Goal: Transaction & Acquisition: Book appointment/travel/reservation

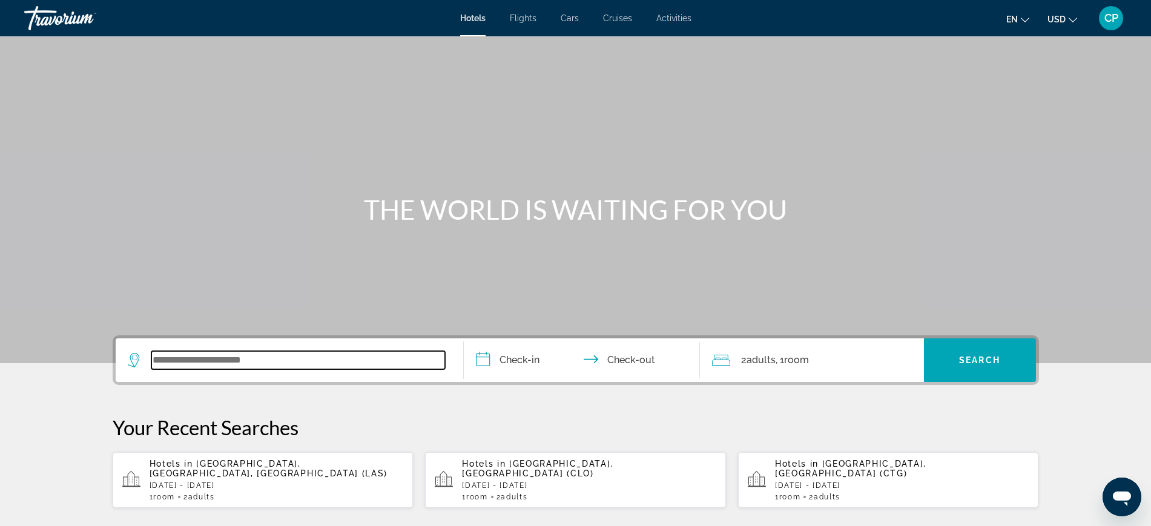
click at [288, 359] on input "Search widget" at bounding box center [298, 360] width 294 height 18
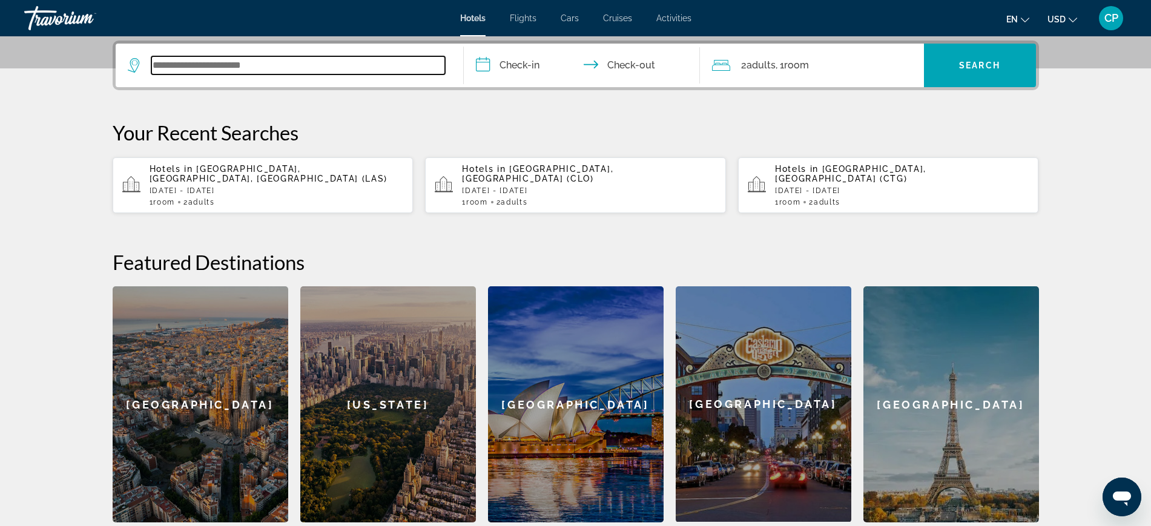
scroll to position [296, 0]
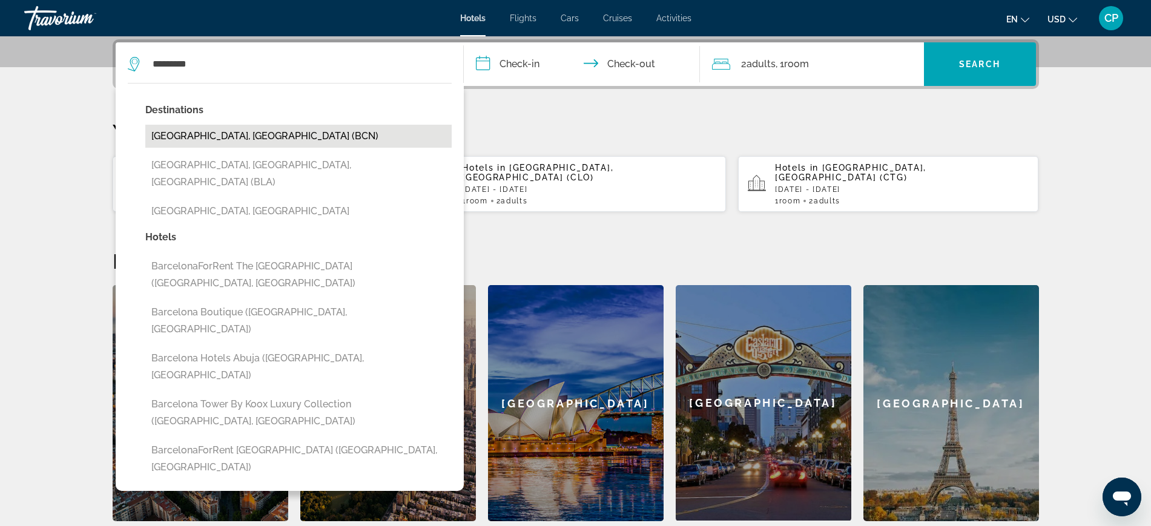
click at [207, 140] on button "[GEOGRAPHIC_DATA], [GEOGRAPHIC_DATA] (BCN)" at bounding box center [298, 136] width 306 height 23
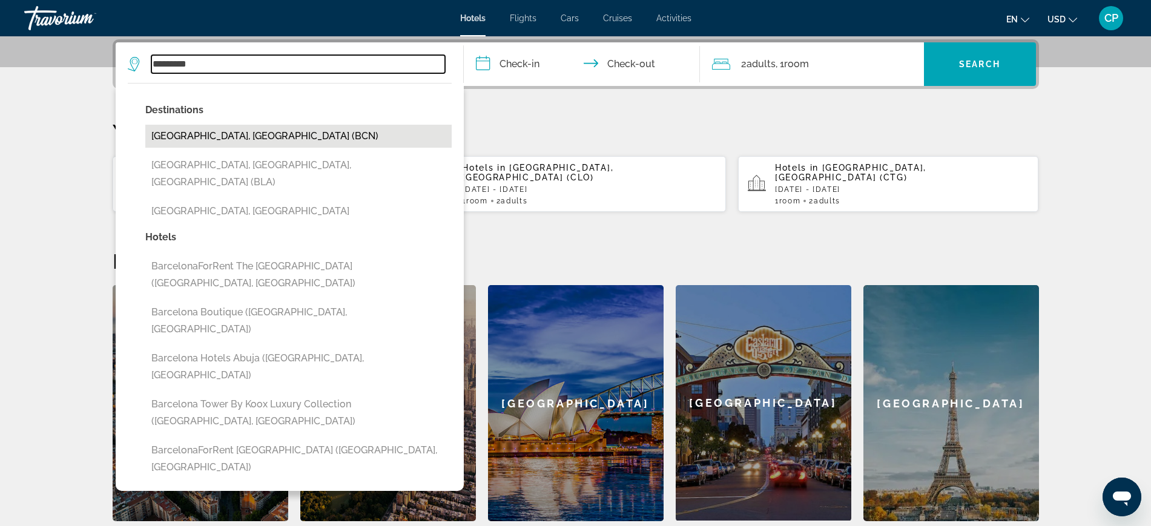
type input "**********"
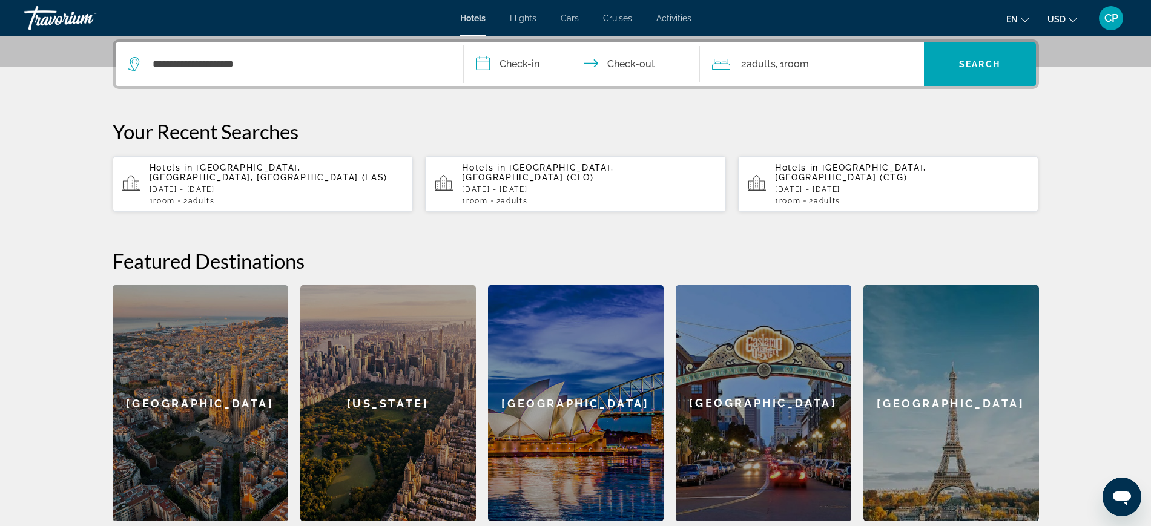
click at [514, 60] on input "**********" at bounding box center [584, 65] width 241 height 47
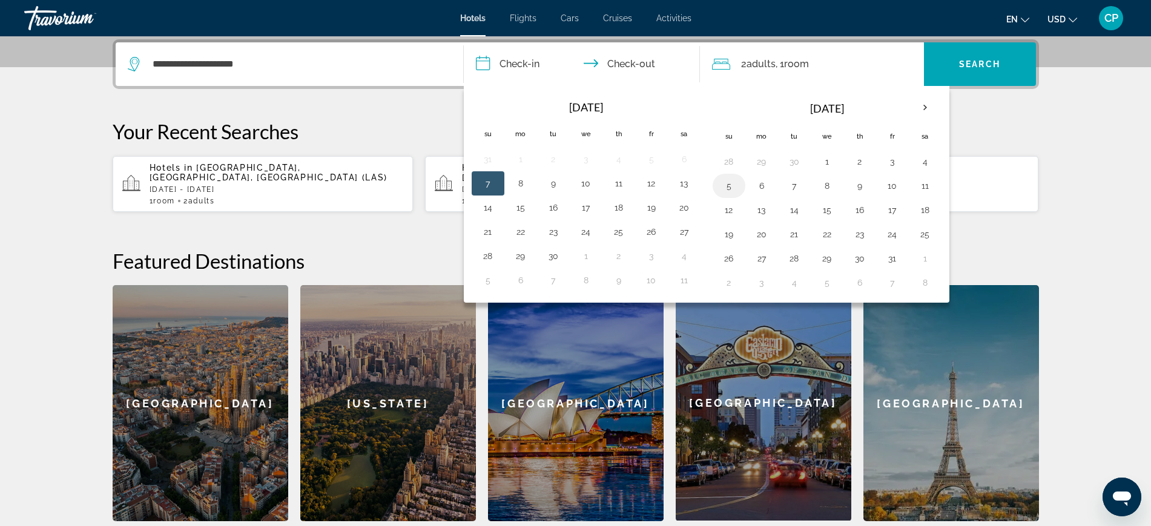
click at [723, 184] on button "5" at bounding box center [729, 185] width 19 height 17
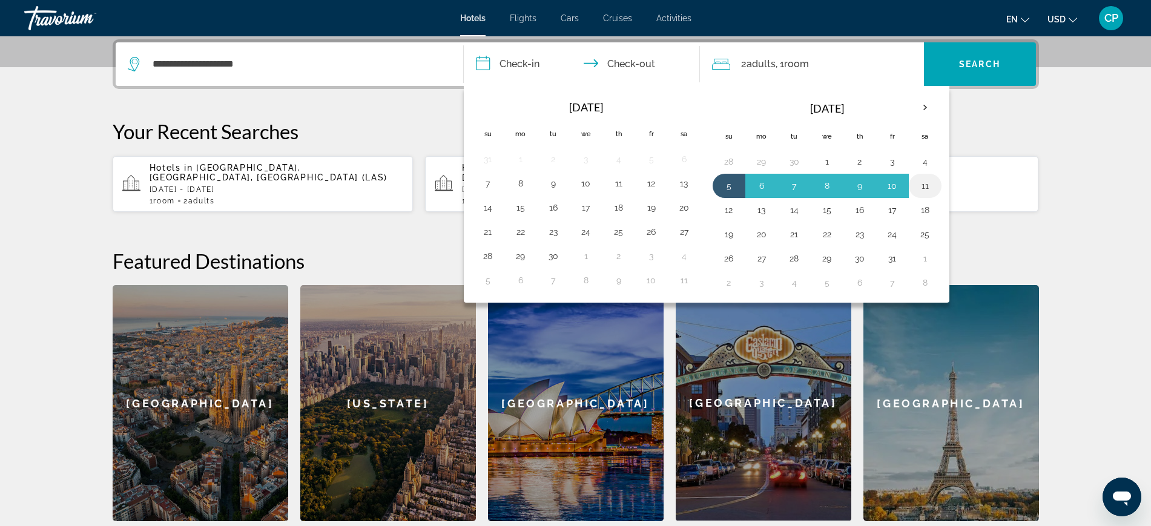
click at [919, 181] on button "11" at bounding box center [925, 185] width 19 height 17
type input "**********"
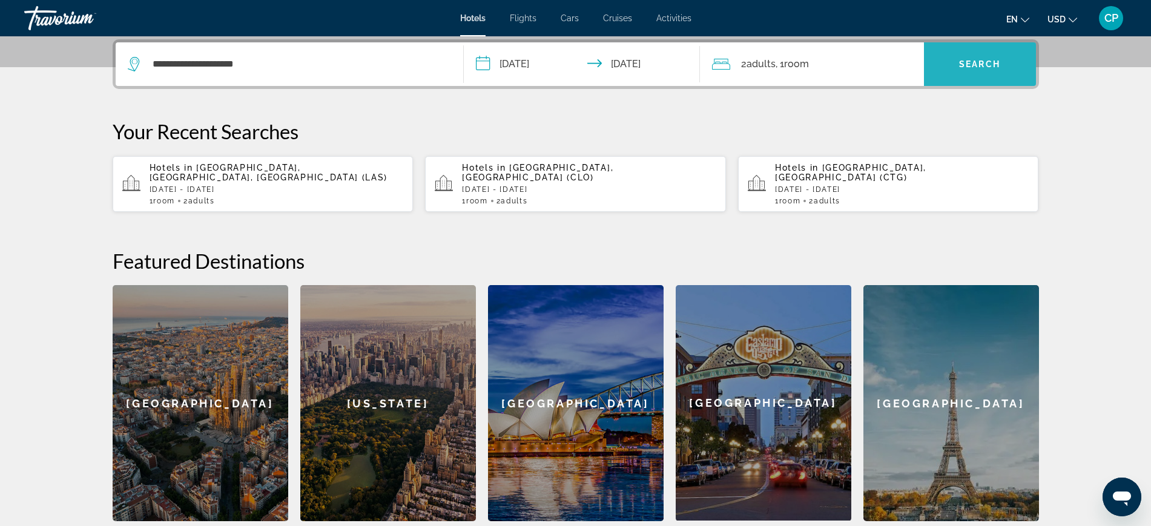
click at [979, 61] on span "Search" at bounding box center [979, 64] width 41 height 10
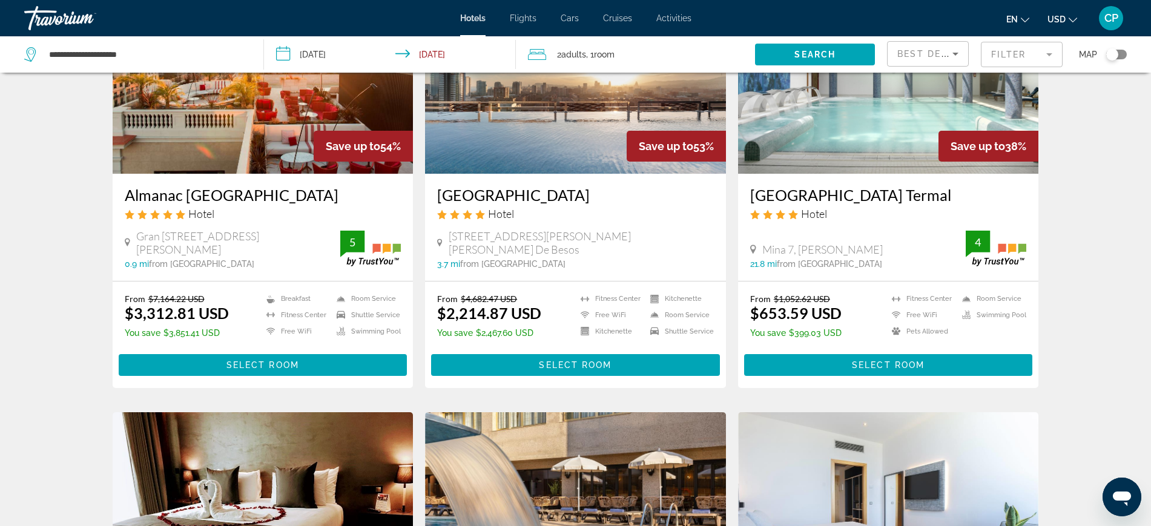
scroll to position [569, 0]
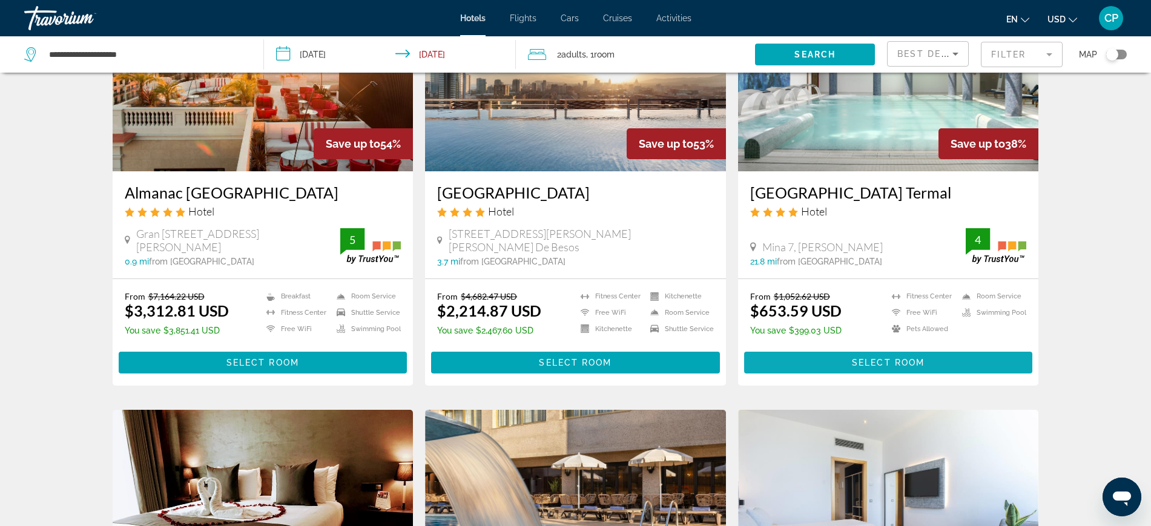
click at [918, 355] on span "Main content" at bounding box center [888, 362] width 289 height 29
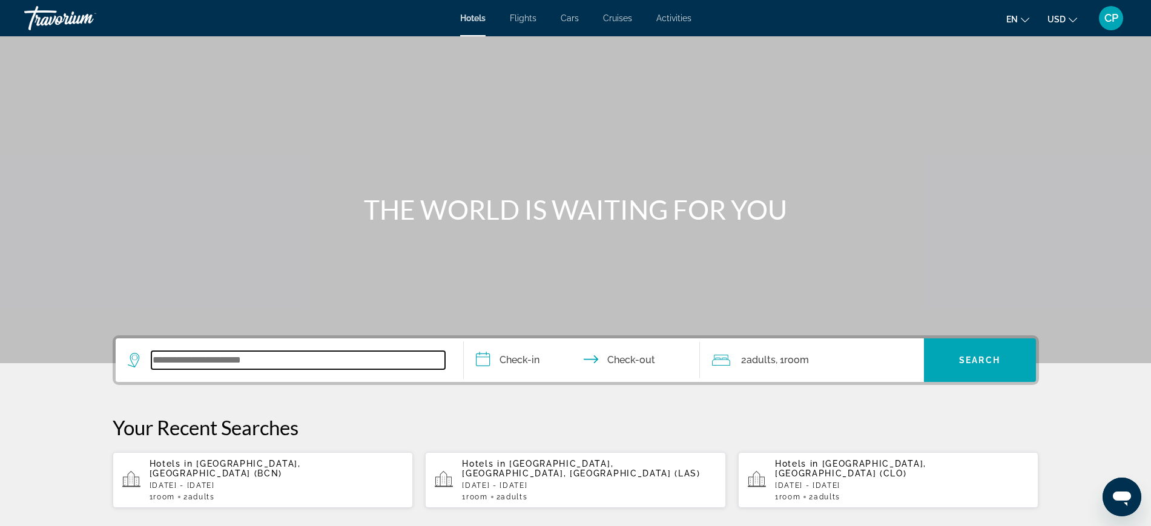
click at [180, 362] on input "Search widget" at bounding box center [298, 360] width 294 height 18
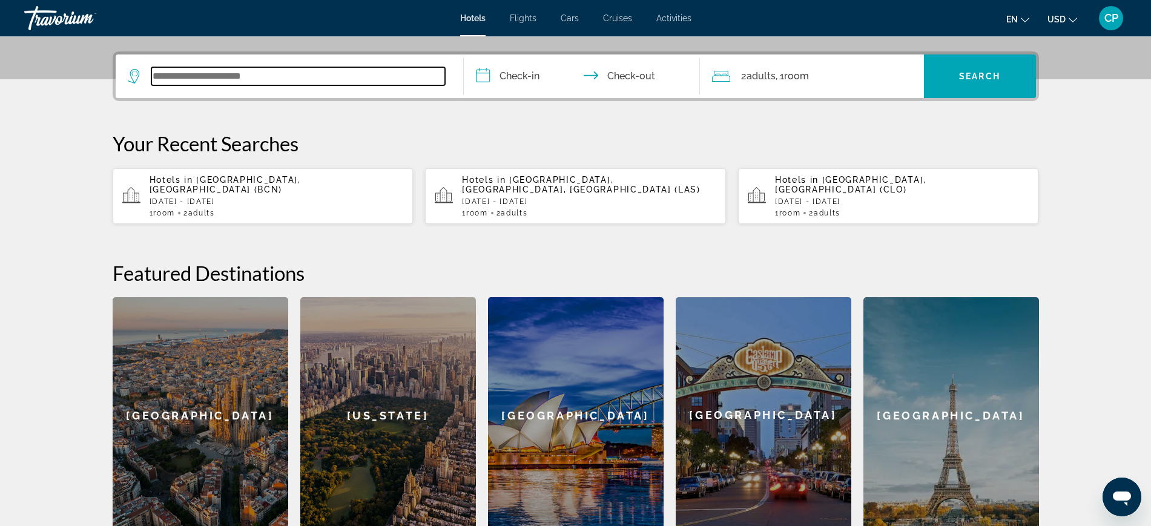
scroll to position [296, 0]
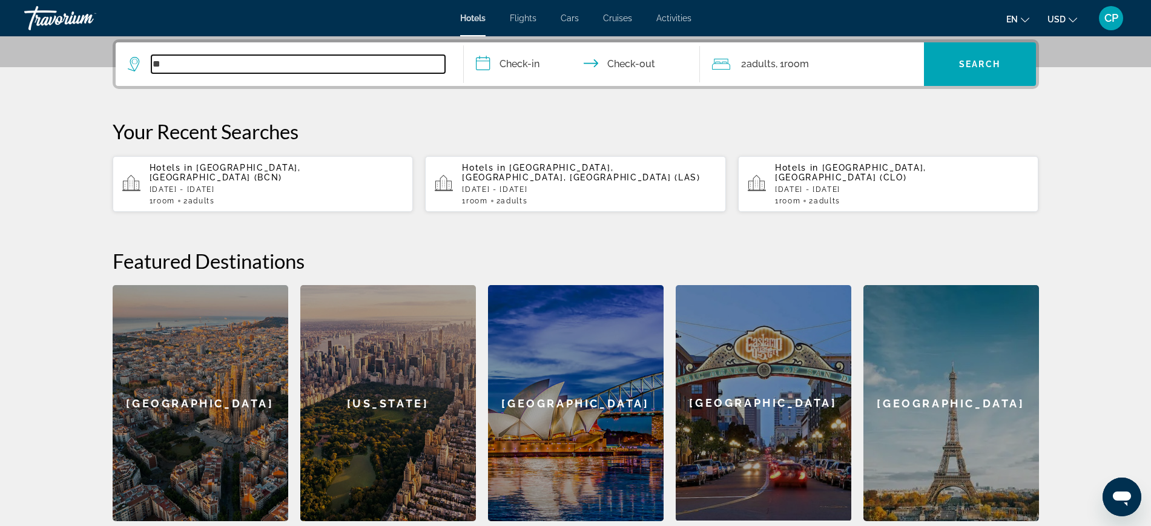
type input "*"
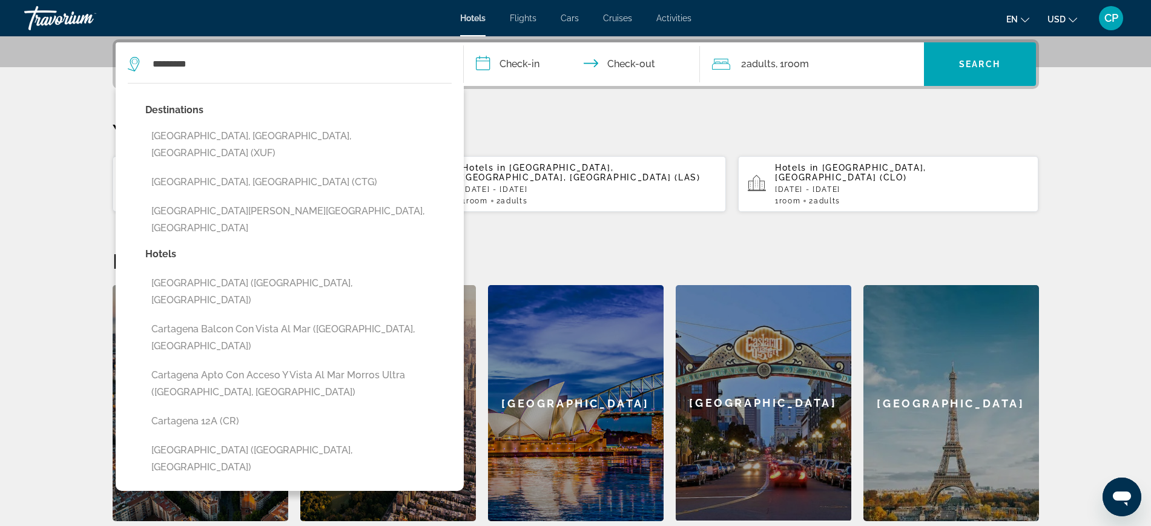
click at [234, 171] on button "Cartagena, Colombia (CTG)" at bounding box center [298, 182] width 306 height 23
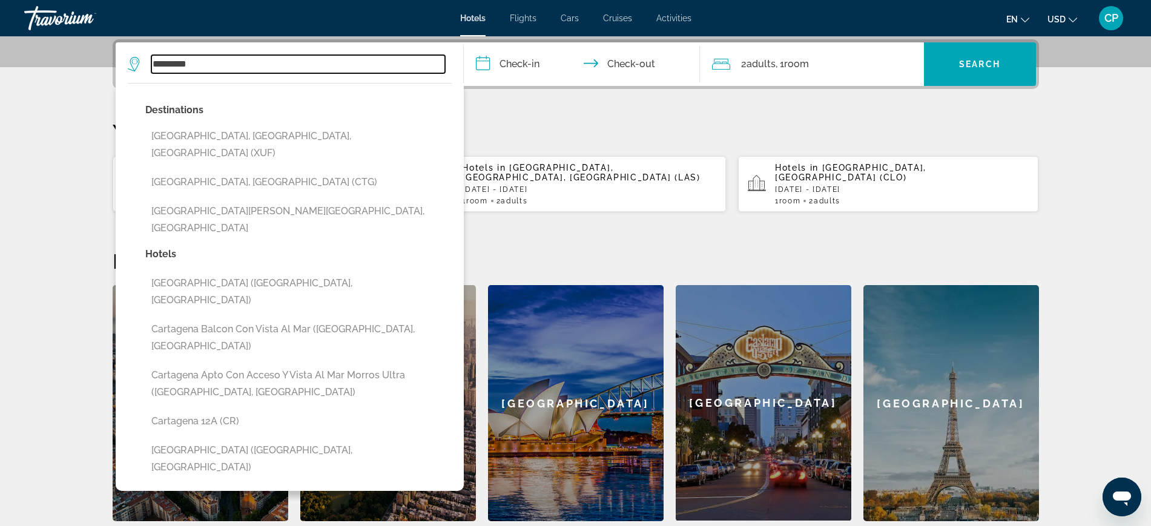
type input "**********"
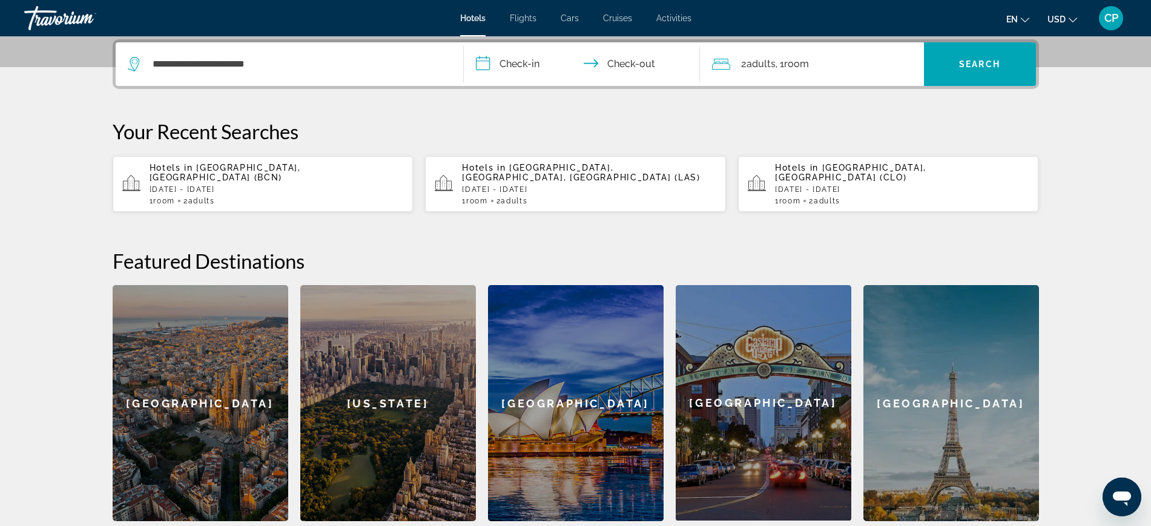
click at [530, 60] on input "**********" at bounding box center [584, 65] width 241 height 47
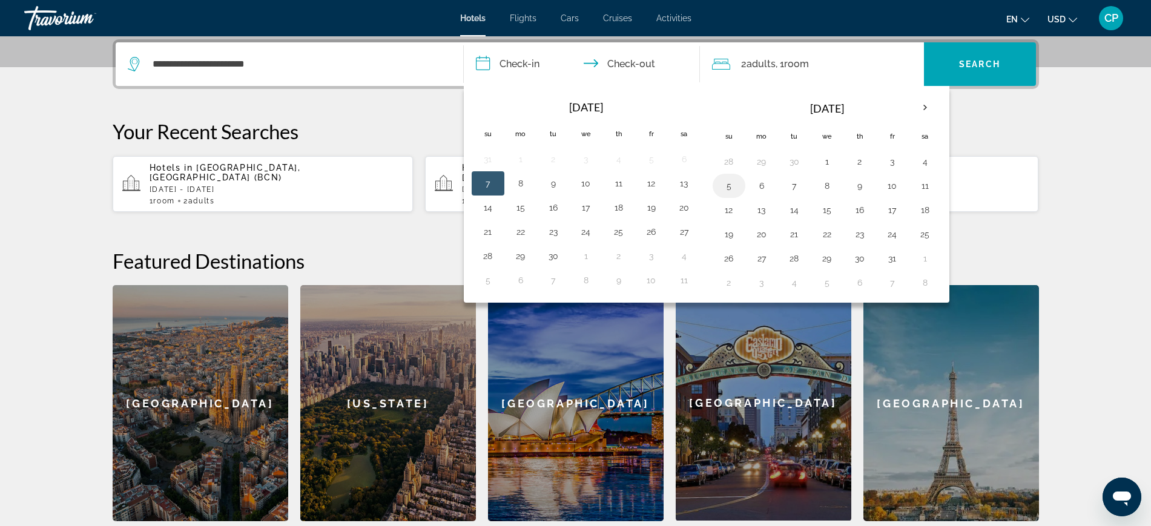
click at [727, 184] on button "5" at bounding box center [729, 185] width 19 height 17
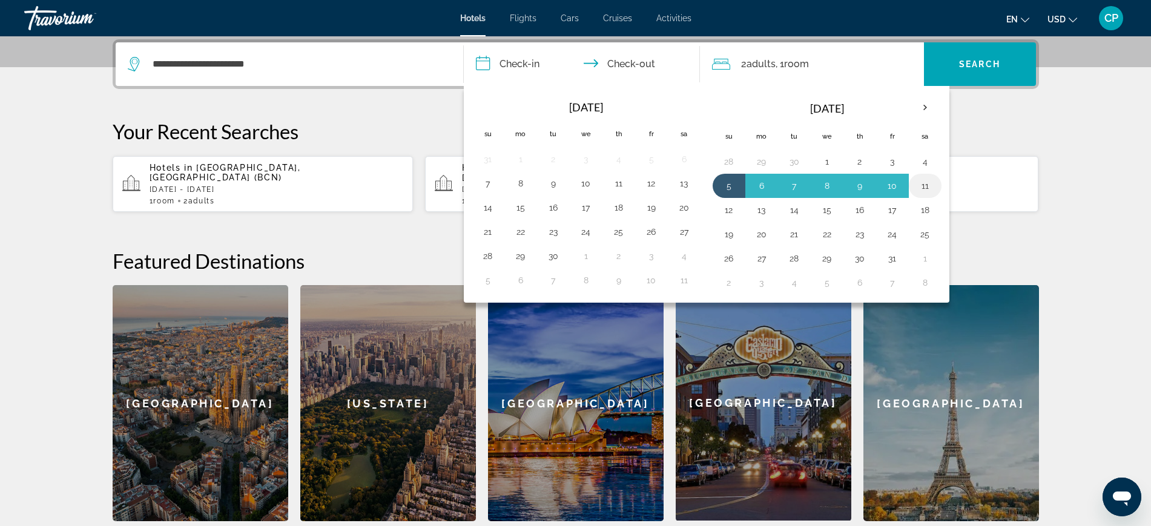
click at [922, 185] on button "11" at bounding box center [925, 185] width 19 height 17
type input "**********"
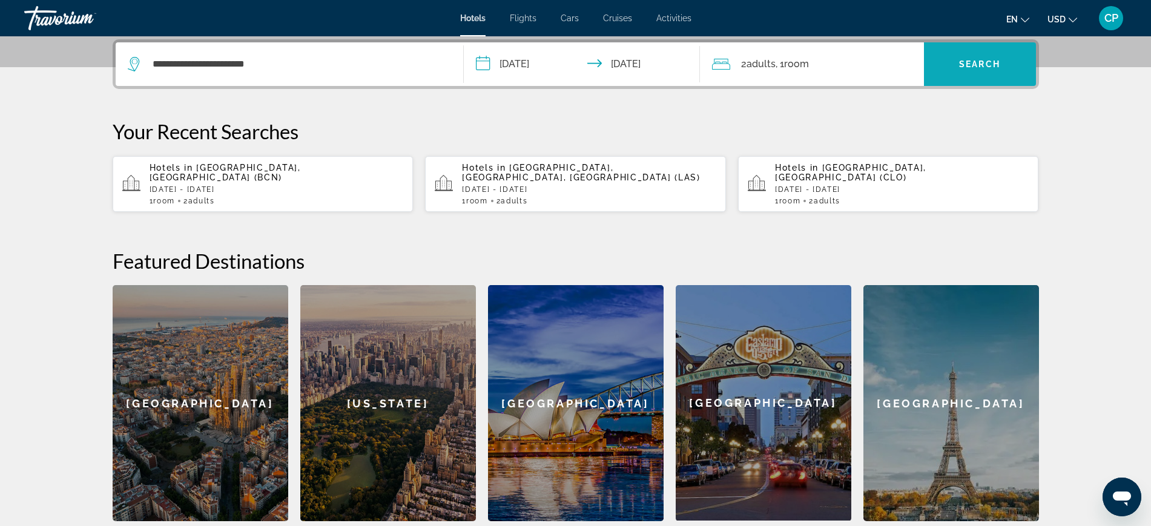
click at [975, 71] on span "Search widget" at bounding box center [980, 64] width 112 height 29
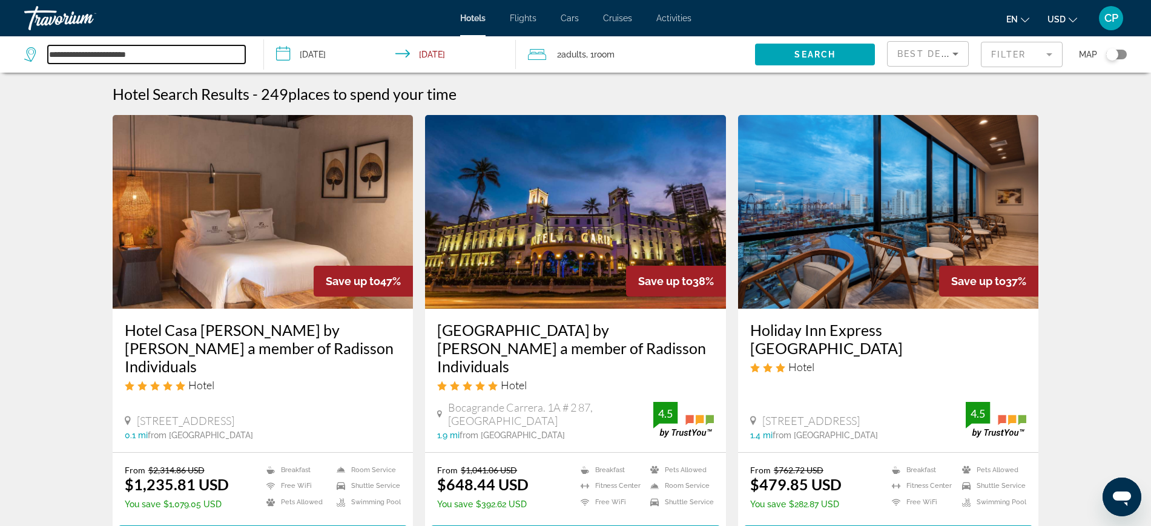
drag, startPoint x: 170, startPoint y: 50, endPoint x: 15, endPoint y: 39, distance: 155.4
click at [16, 39] on app-destination-search "**********" at bounding box center [132, 54] width 264 height 36
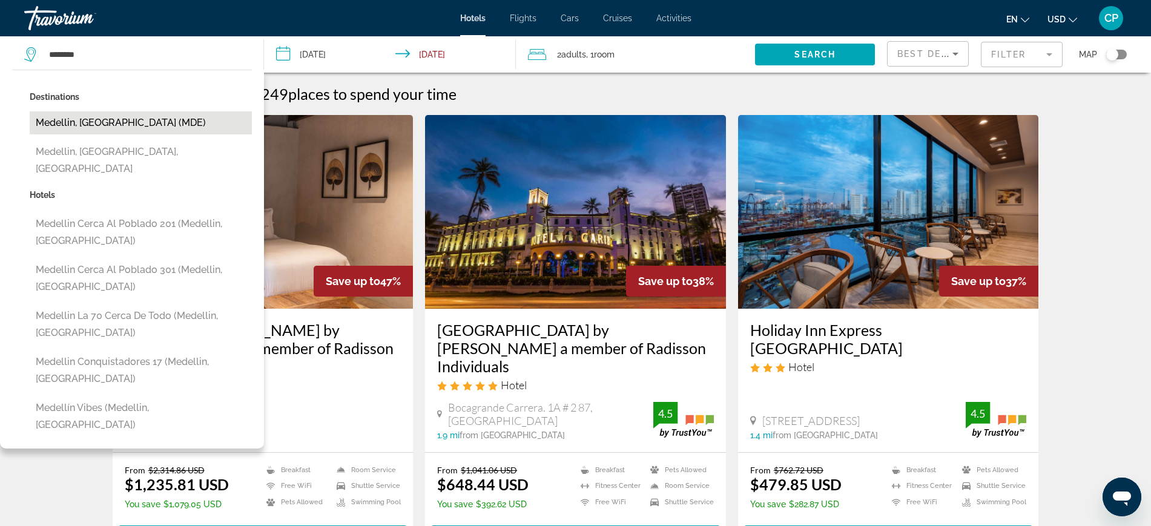
click at [128, 118] on button "Medellin, Colombia (MDE)" at bounding box center [141, 122] width 222 height 23
type input "**********"
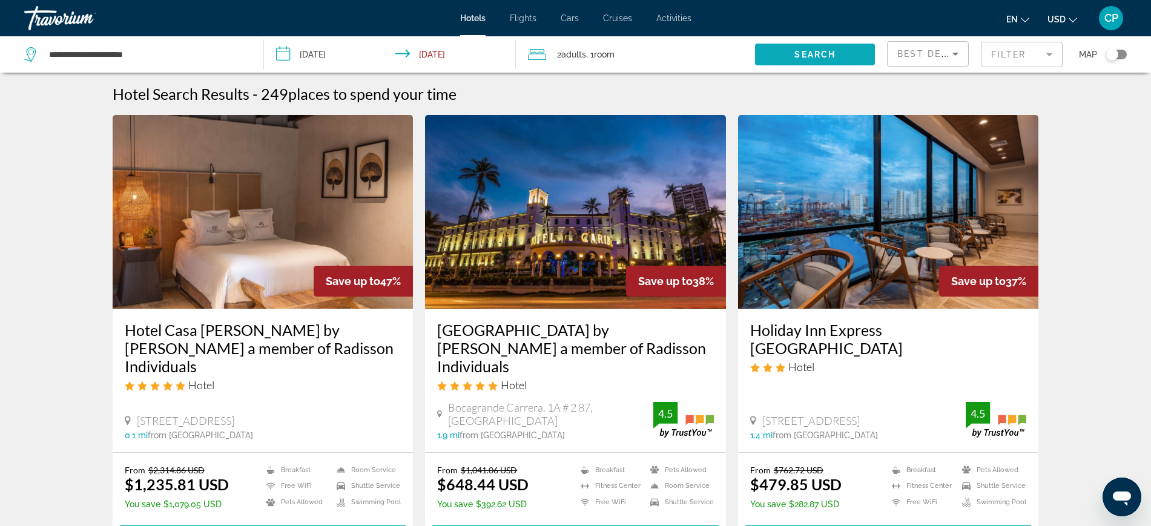
click at [814, 51] on span "Search" at bounding box center [815, 55] width 41 height 10
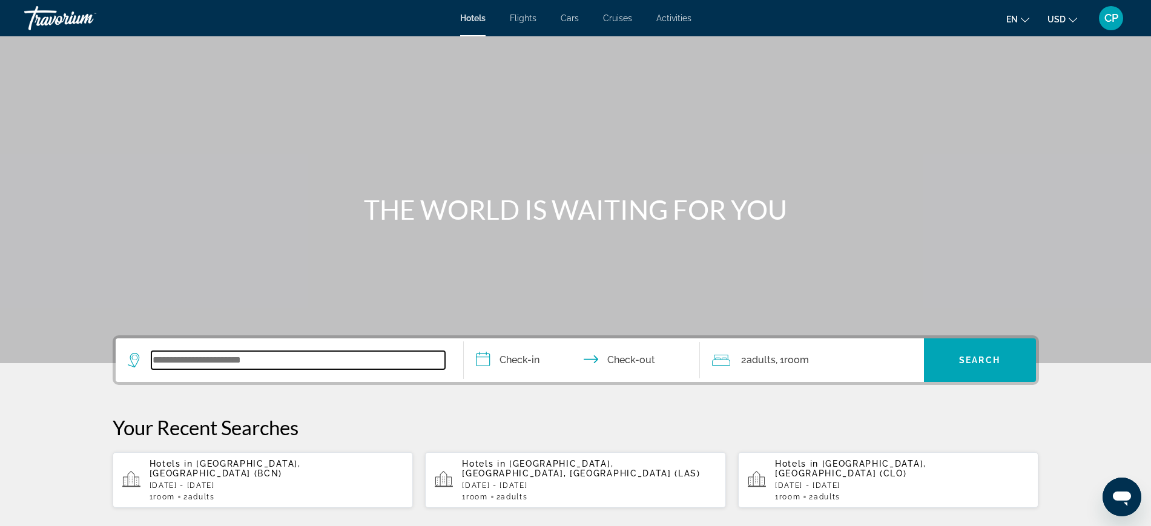
click at [213, 361] on input "Search widget" at bounding box center [298, 360] width 294 height 18
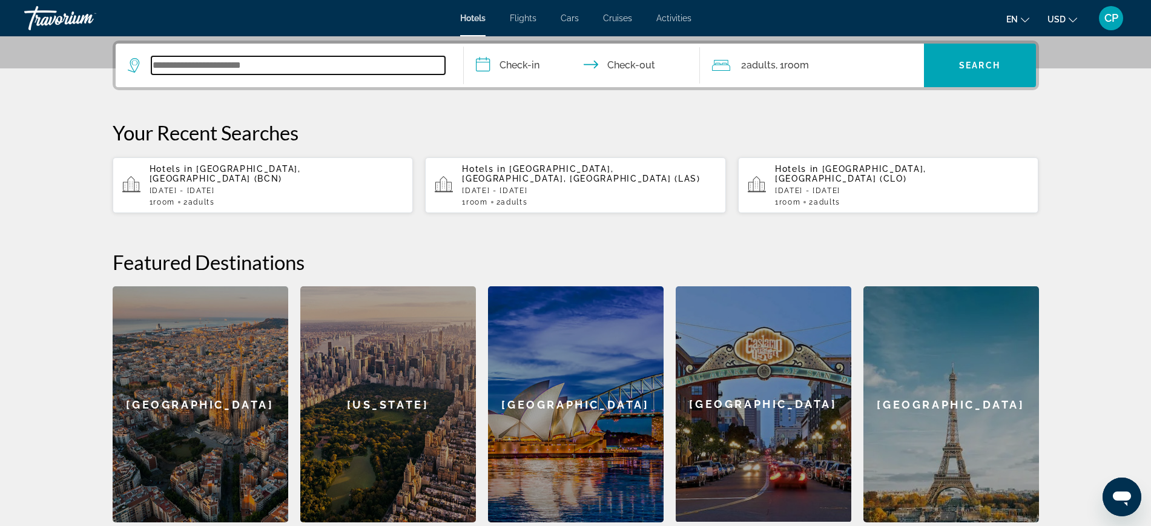
scroll to position [296, 0]
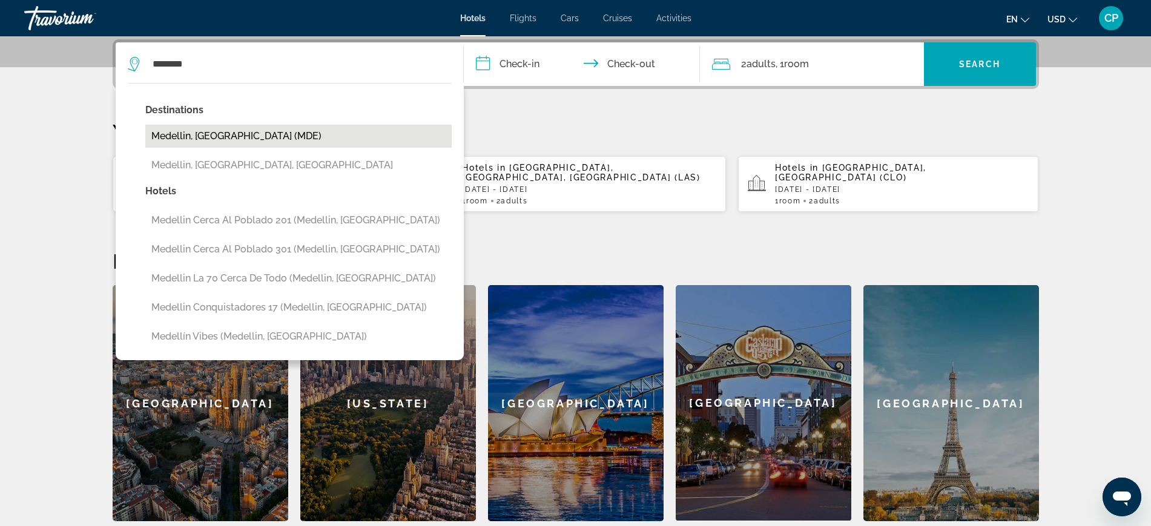
click at [222, 130] on button "Medellin, Colombia (MDE)" at bounding box center [298, 136] width 306 height 23
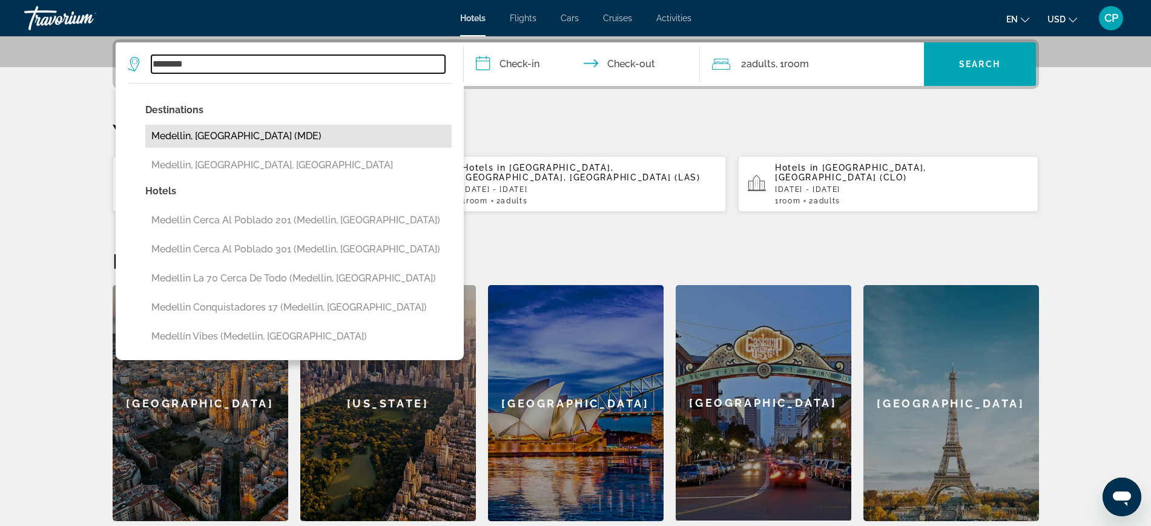
type input "**********"
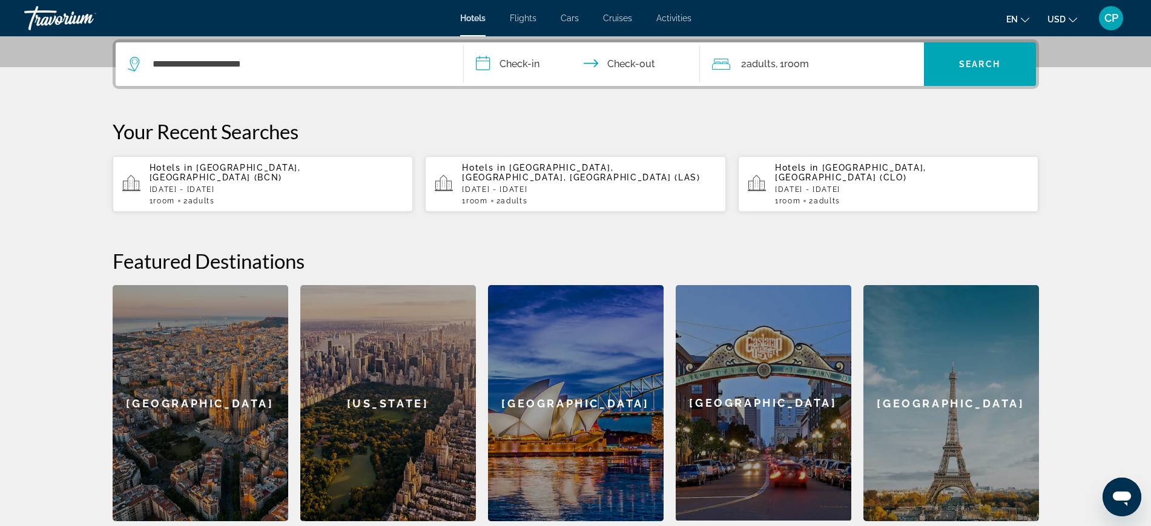
click at [523, 61] on input "**********" at bounding box center [584, 65] width 241 height 47
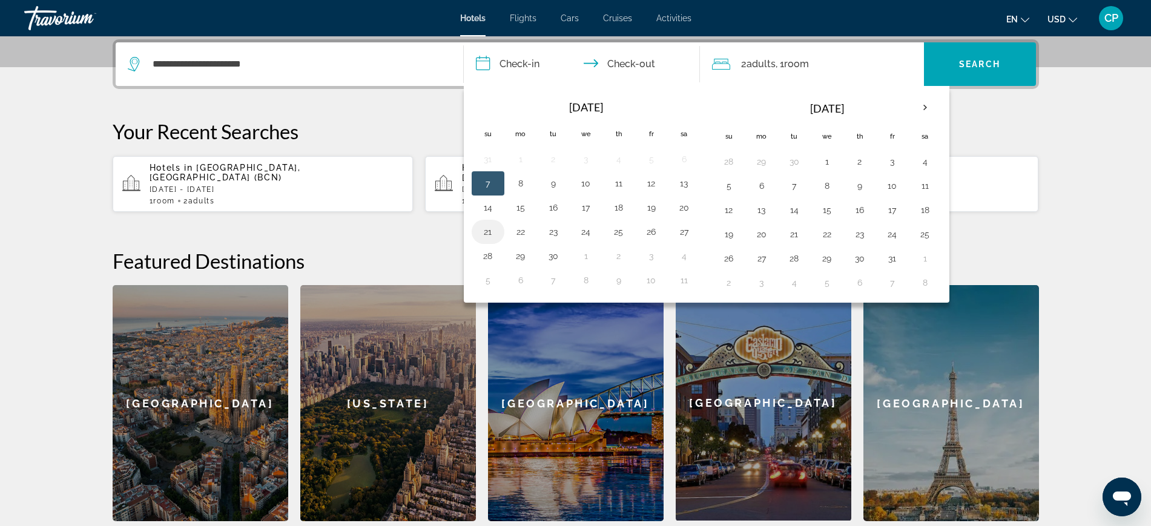
click at [485, 223] on button "21" at bounding box center [487, 231] width 19 height 17
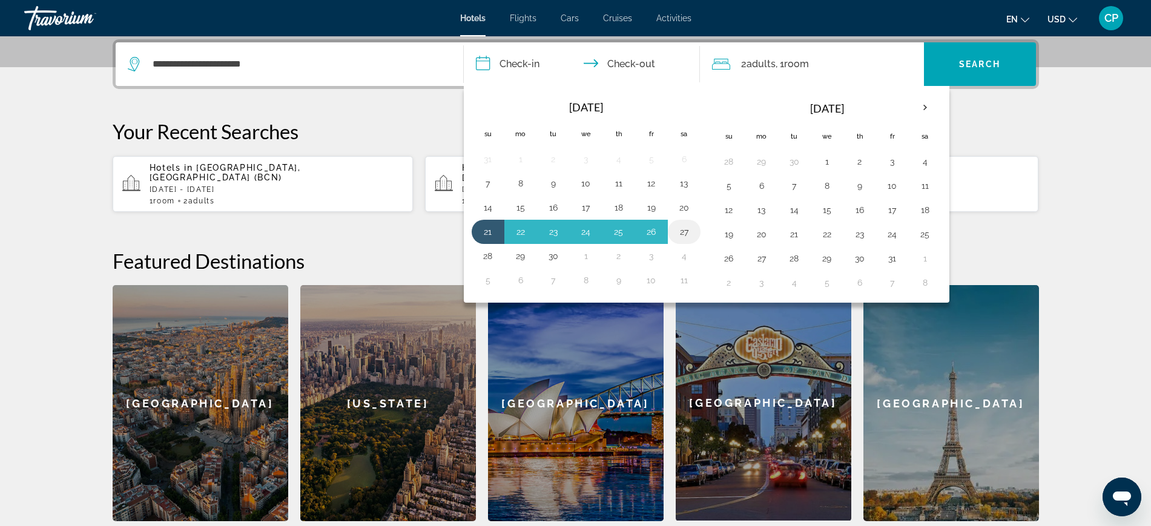
click at [682, 231] on button "27" at bounding box center [684, 231] width 19 height 17
type input "**********"
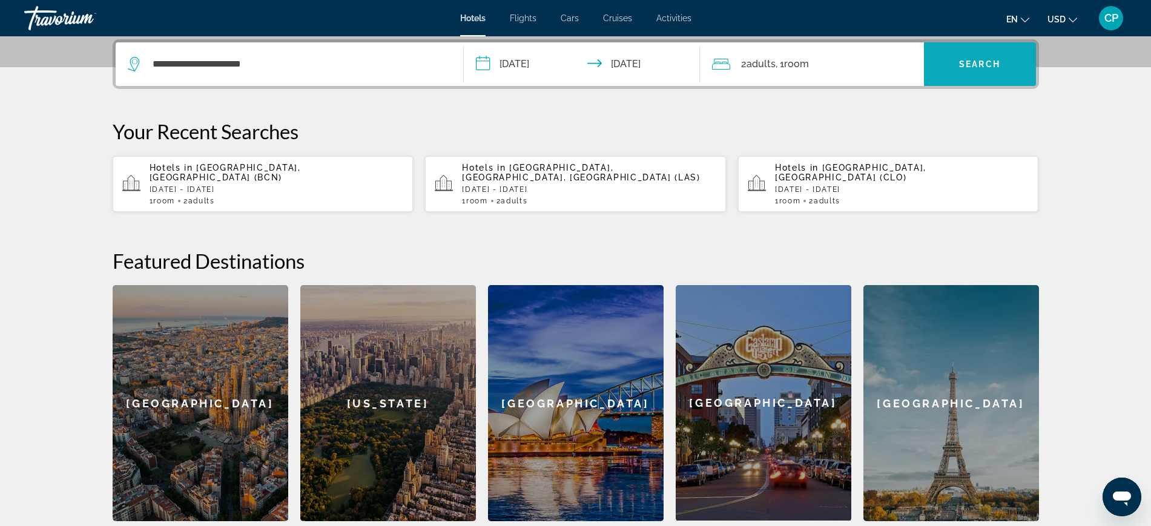
click at [986, 55] on span "Search widget" at bounding box center [980, 64] width 112 height 29
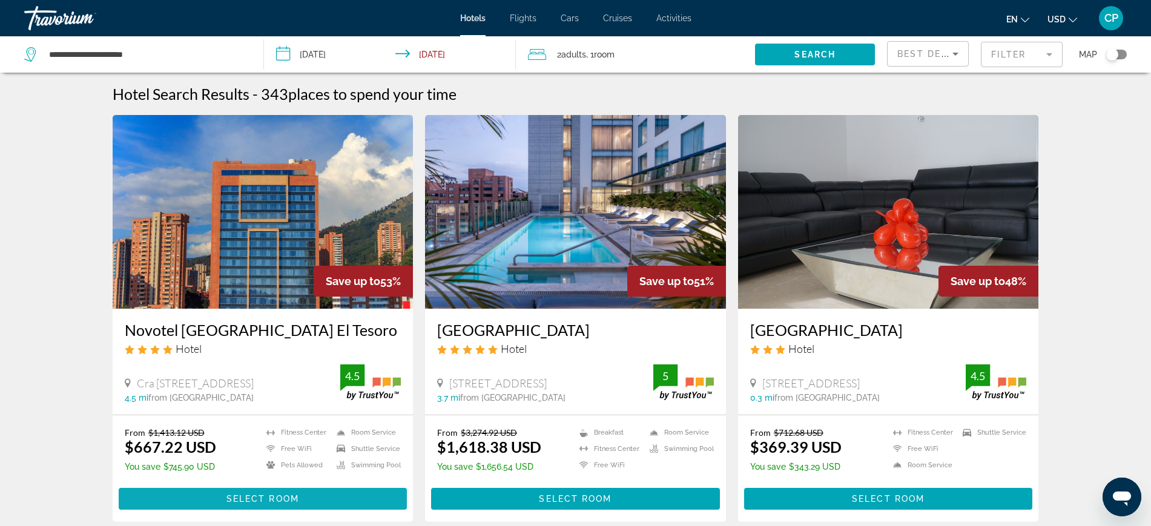
click at [265, 495] on span "Select Room" at bounding box center [263, 499] width 73 height 10
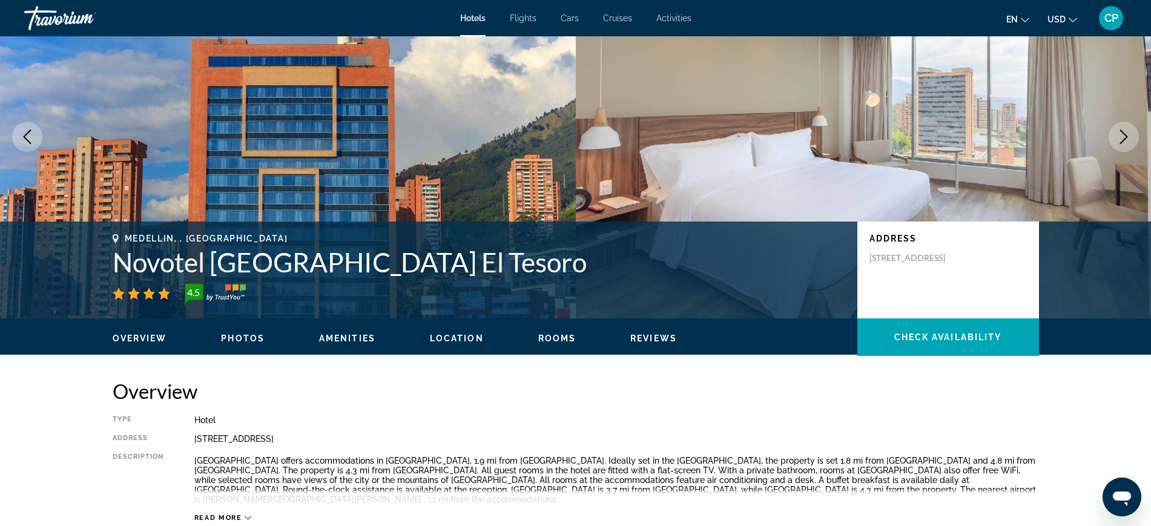
scroll to position [104, 0]
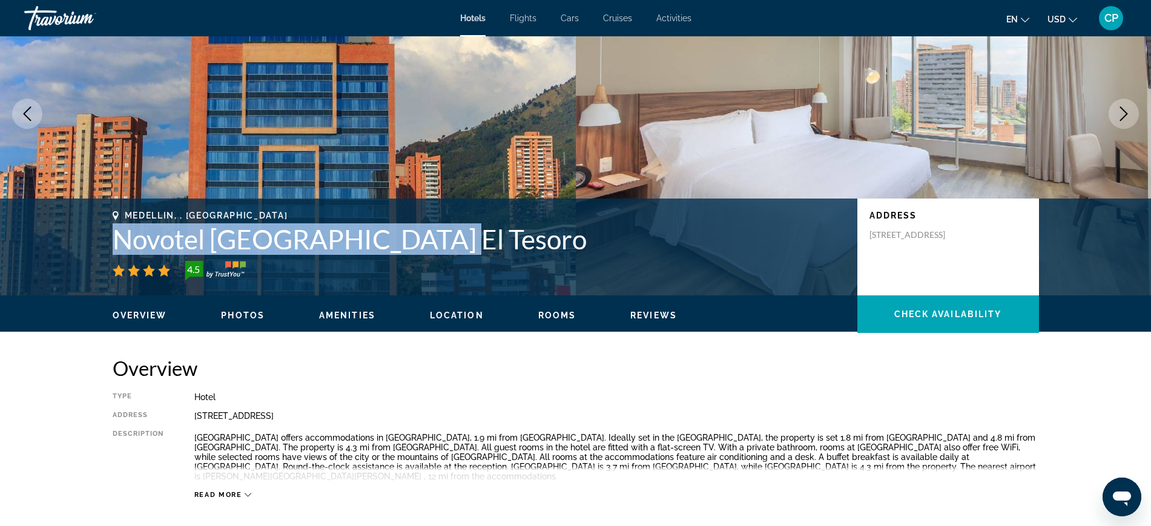
drag, startPoint x: 428, startPoint y: 243, endPoint x: 105, endPoint y: 236, distance: 322.9
click at [105, 236] on div "Medellin, , Colombia Novotel Medellín El Tesoro 4.5 Address Cra 25A # 1 A Sur 4…" at bounding box center [575, 247] width 975 height 73
copy h1 "Novotel Medellín El Tesoro"
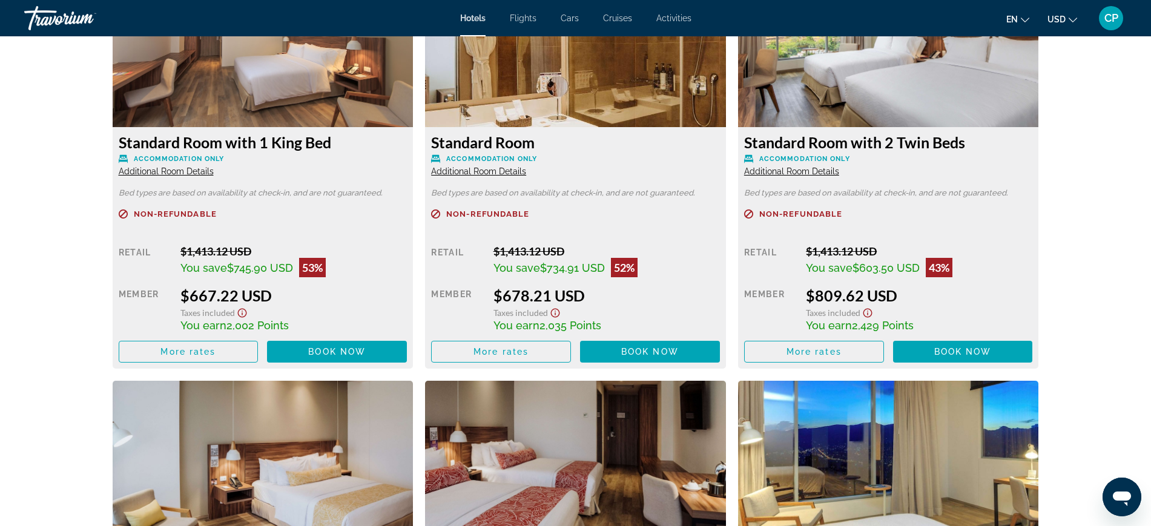
scroll to position [1720, 0]
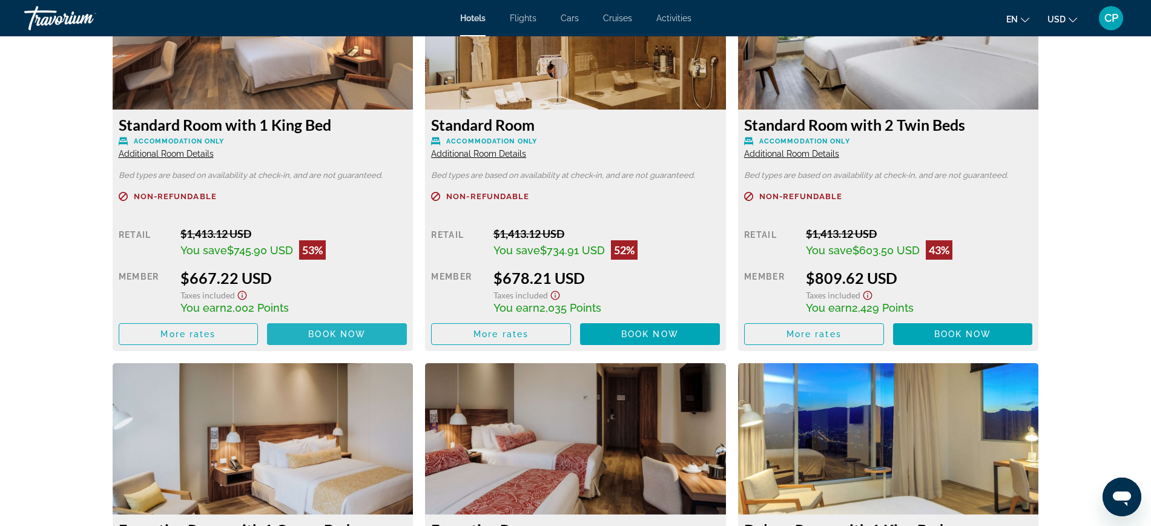
click at [358, 329] on span "Book now" at bounding box center [337, 334] width 58 height 10
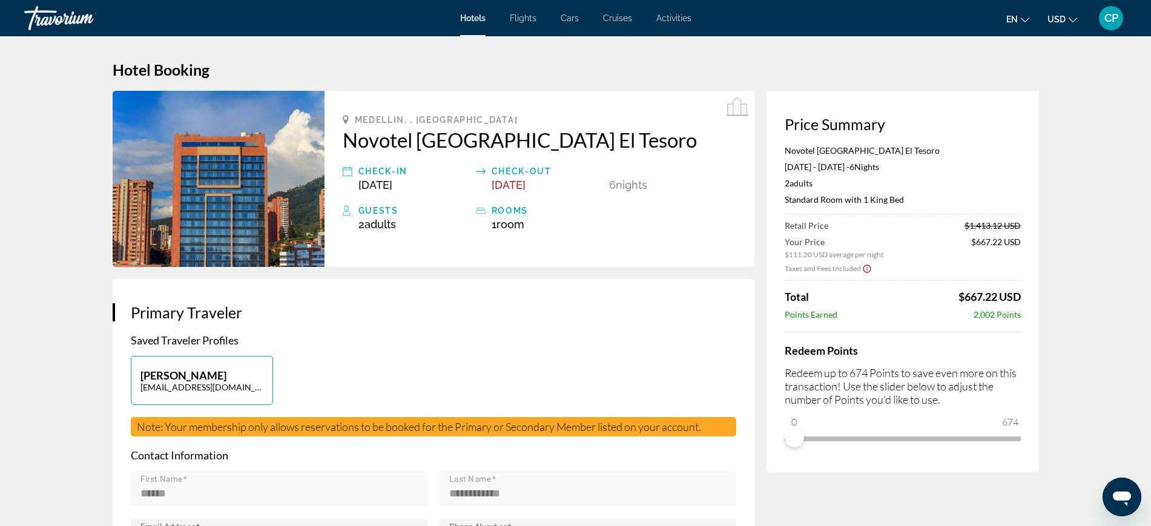
scroll to position [21, 0]
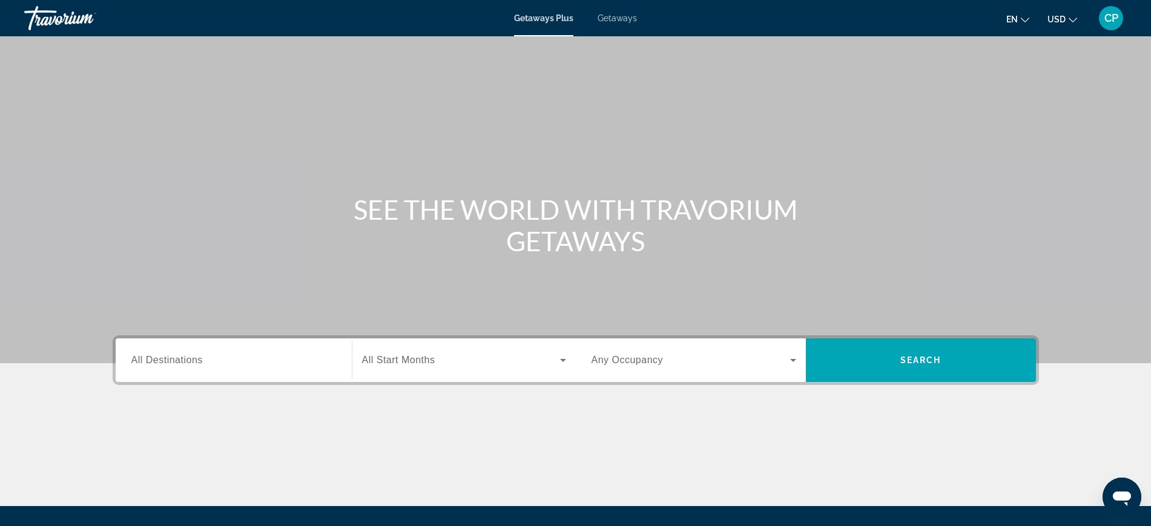
click at [623, 17] on span "Getaways" at bounding box center [617, 18] width 39 height 10
click at [194, 363] on span "All Destinations" at bounding box center [166, 360] width 71 height 10
click at [194, 363] on input "Destination All Destinations" at bounding box center [233, 361] width 205 height 15
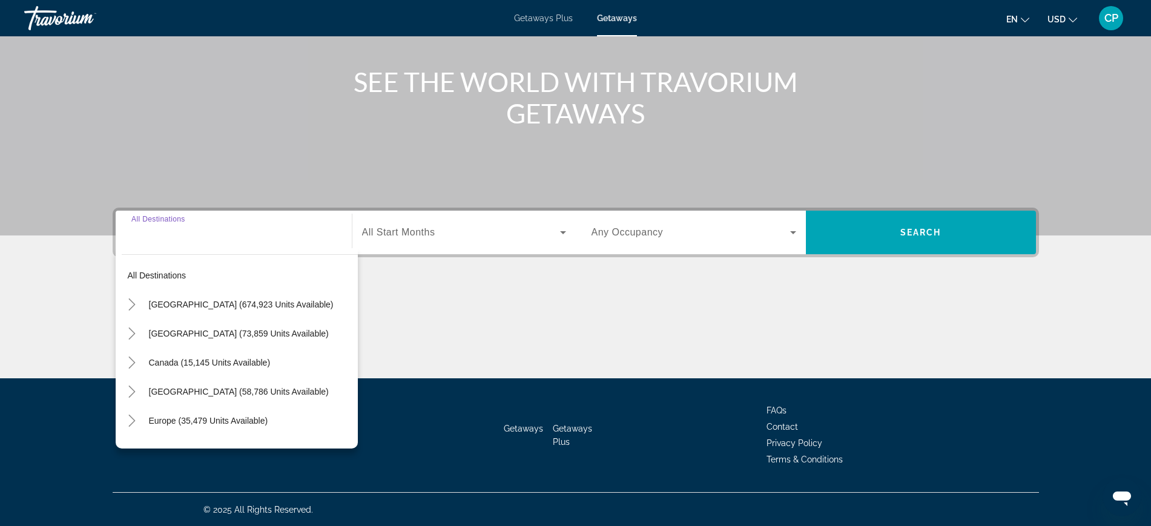
scroll to position [128, 0]
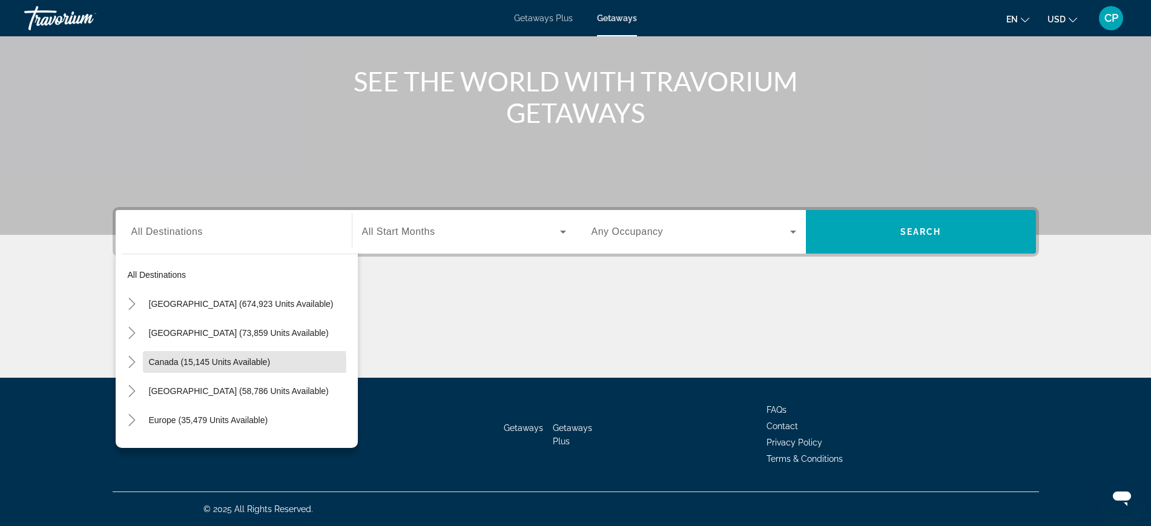
click at [194, 363] on span "Canada (15,145 units available)" at bounding box center [210, 362] width 122 height 10
type input "**********"
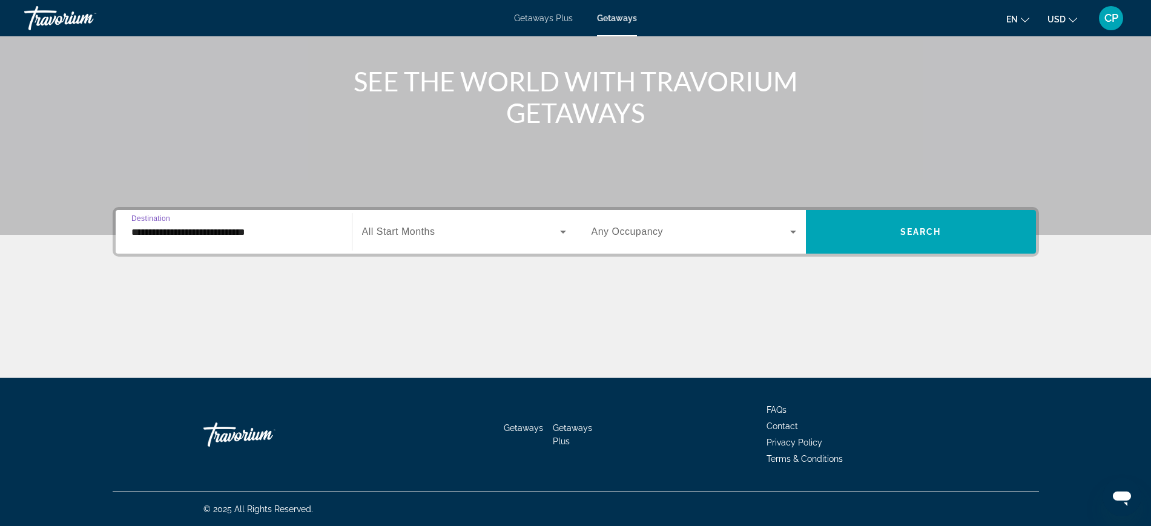
click at [266, 229] on input "**********" at bounding box center [233, 232] width 205 height 15
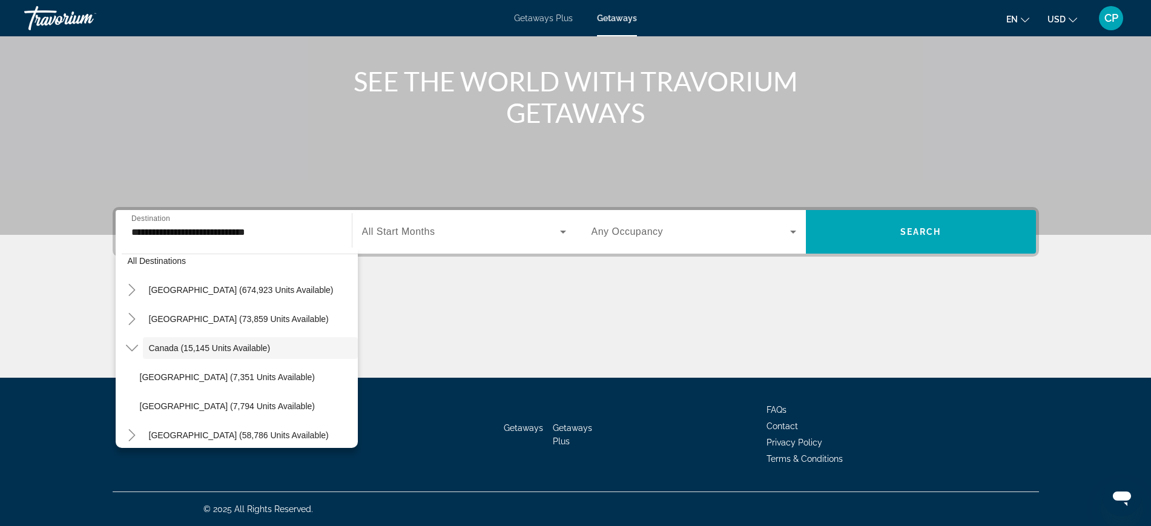
scroll to position [0, 0]
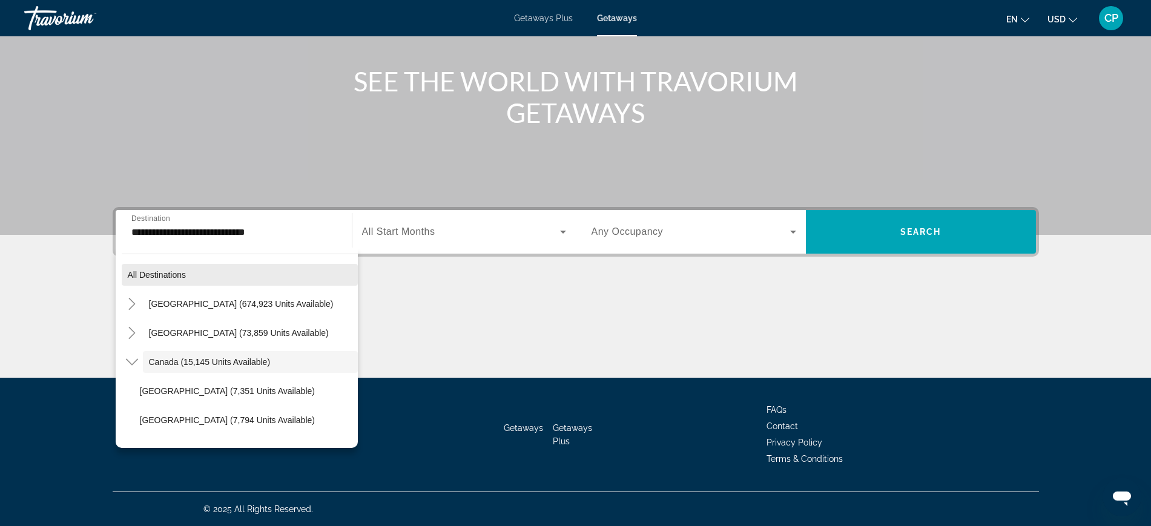
click at [211, 272] on span "Search widget" at bounding box center [240, 274] width 236 height 29
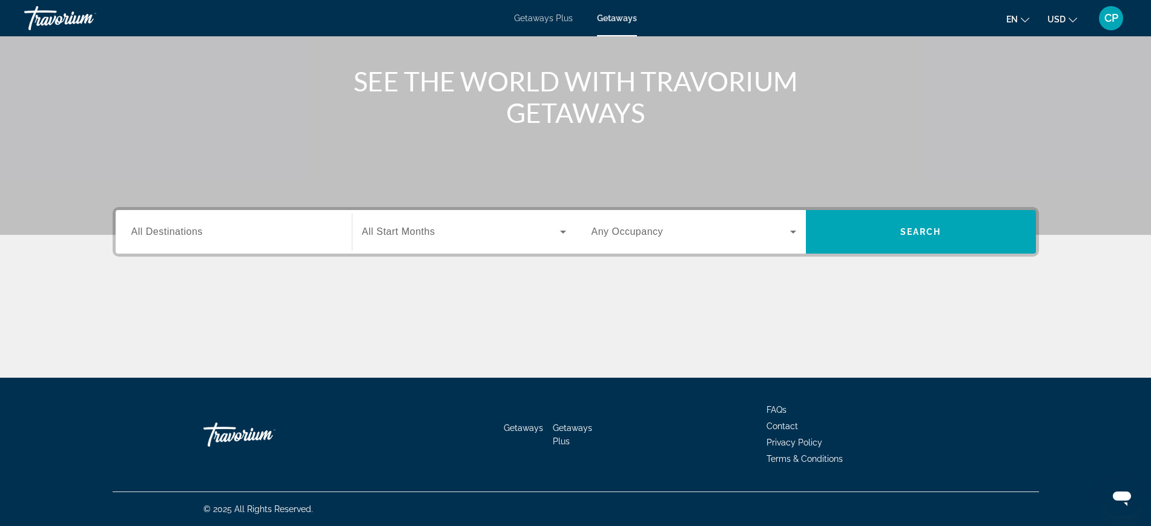
click at [208, 231] on input "Destination All Destinations" at bounding box center [233, 232] width 205 height 15
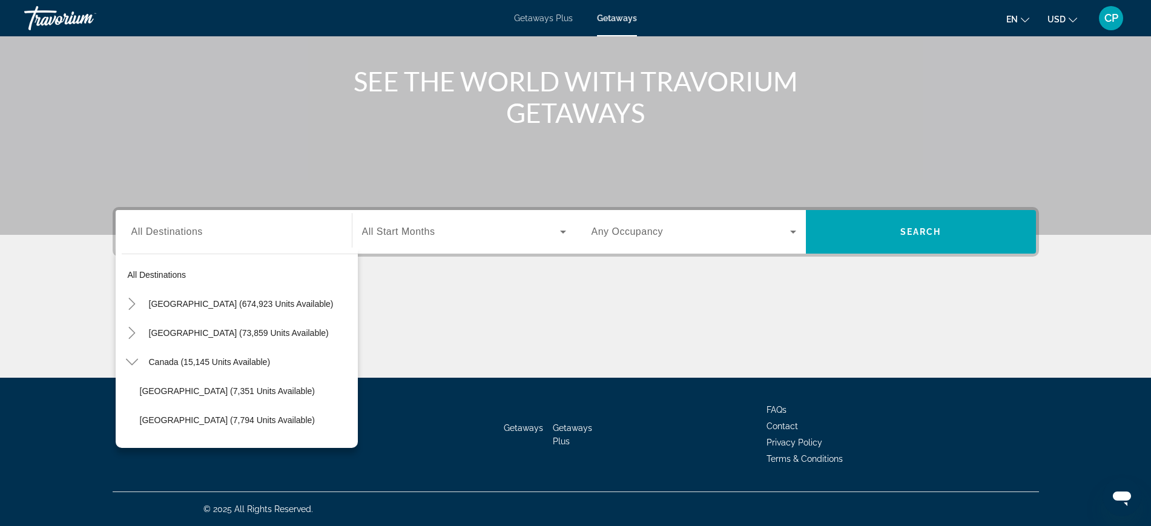
click at [482, 300] on div "Main content" at bounding box center [576, 332] width 927 height 91
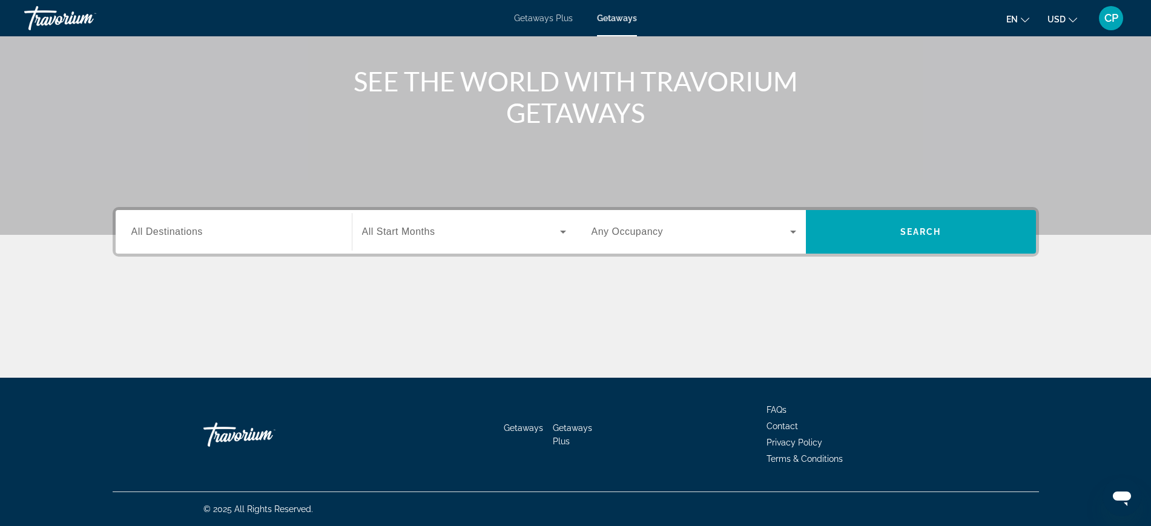
click at [561, 229] on icon "Search widget" at bounding box center [563, 232] width 15 height 15
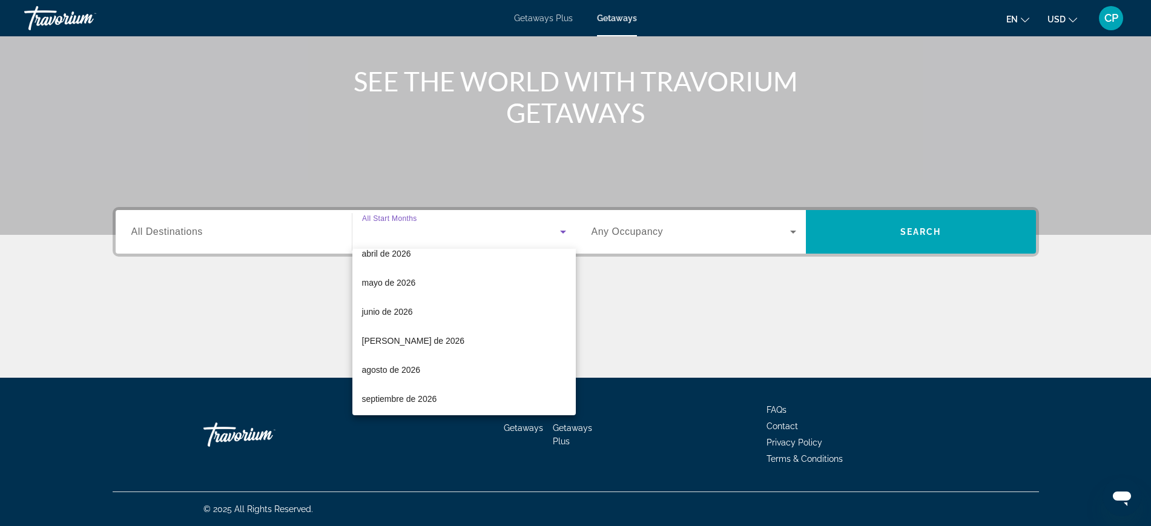
scroll to position [250, 0]
click at [703, 288] on div at bounding box center [575, 263] width 1151 height 526
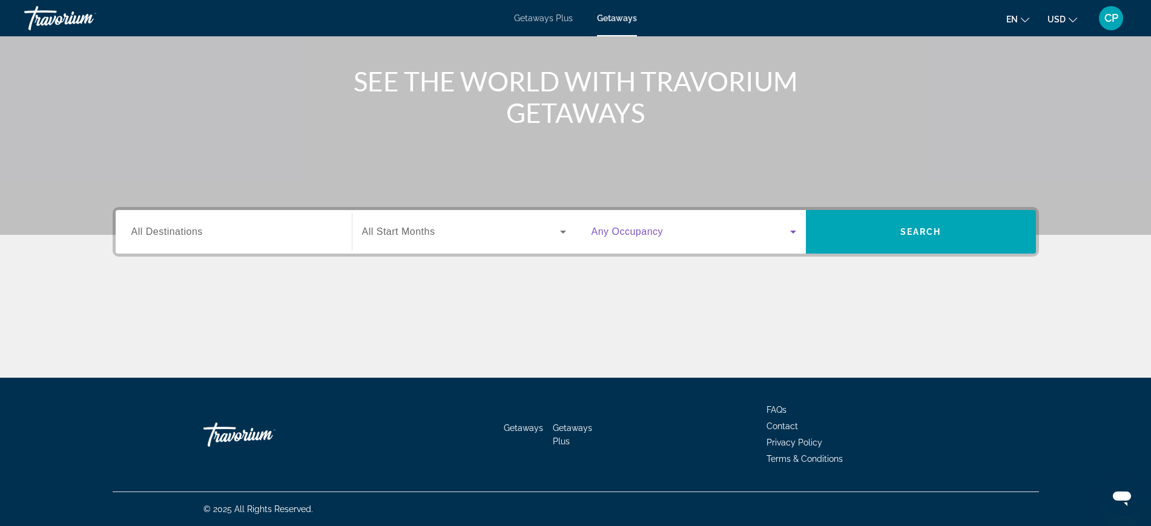
click at [793, 230] on icon "Search widget" at bounding box center [793, 232] width 15 height 15
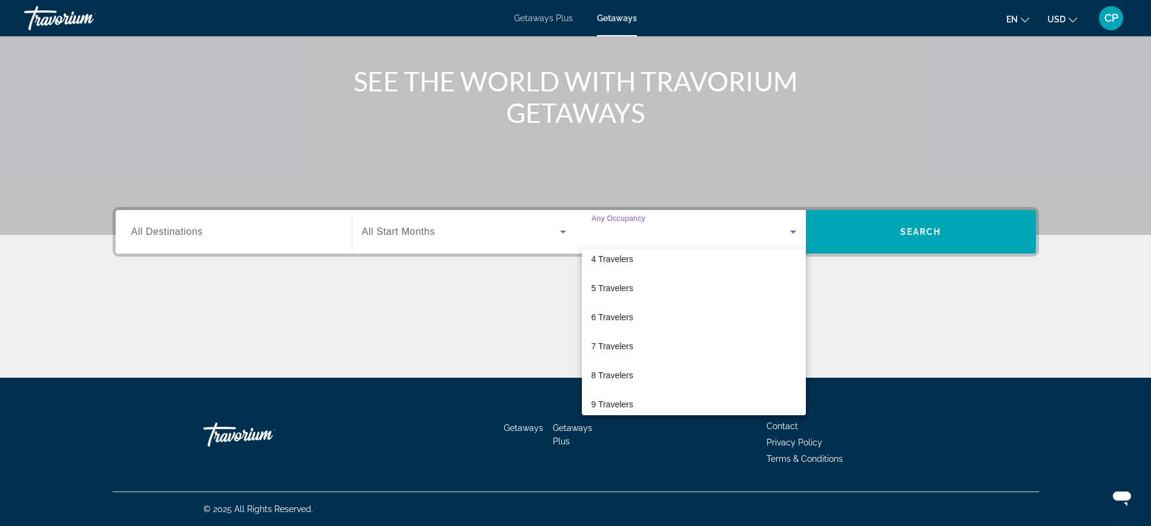
scroll to position [134, 0]
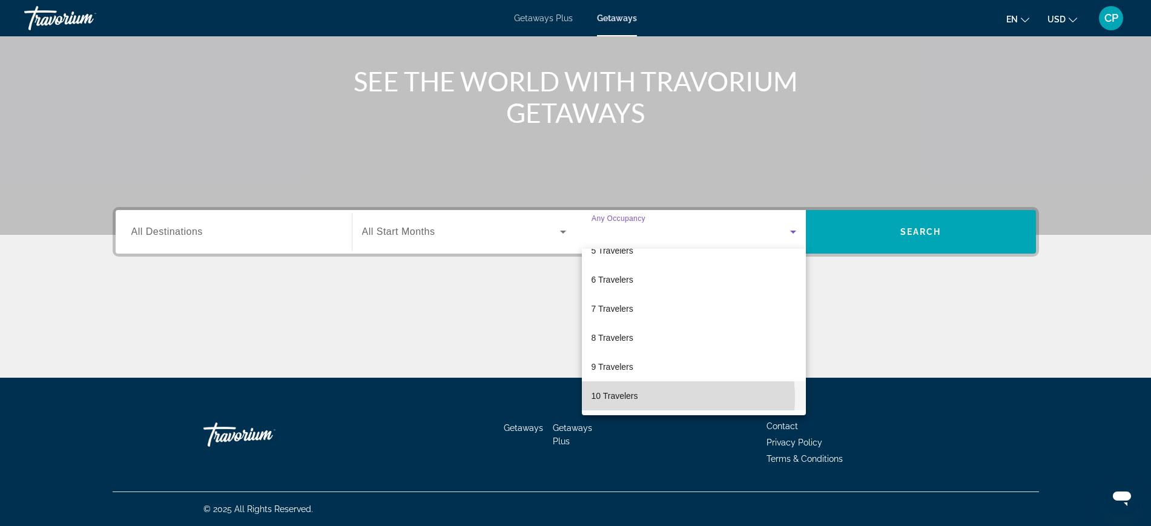
click at [649, 398] on mat-option "10 Travelers" at bounding box center [694, 396] width 224 height 29
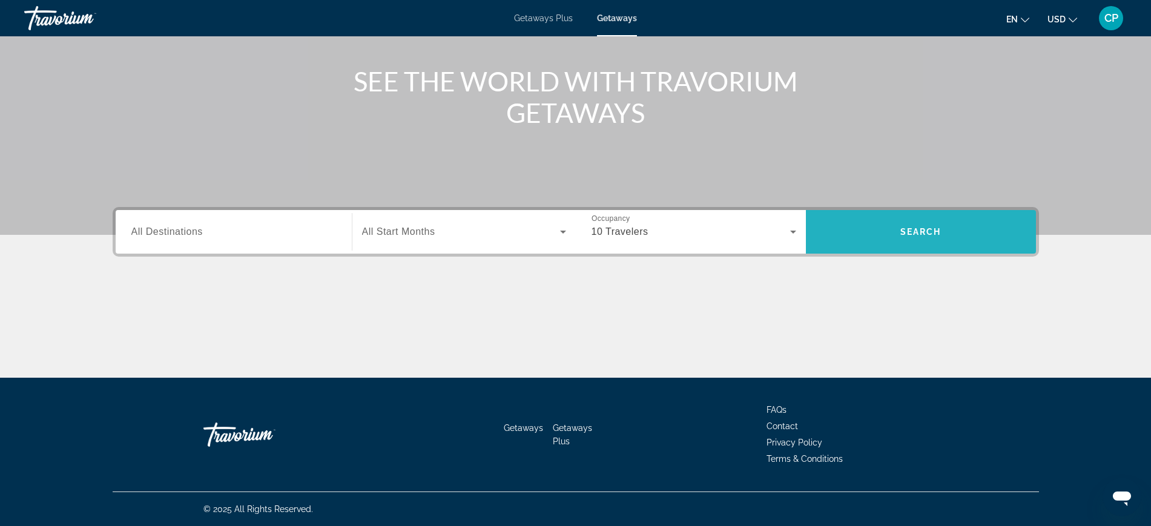
click at [915, 231] on span "Search" at bounding box center [921, 232] width 41 height 10
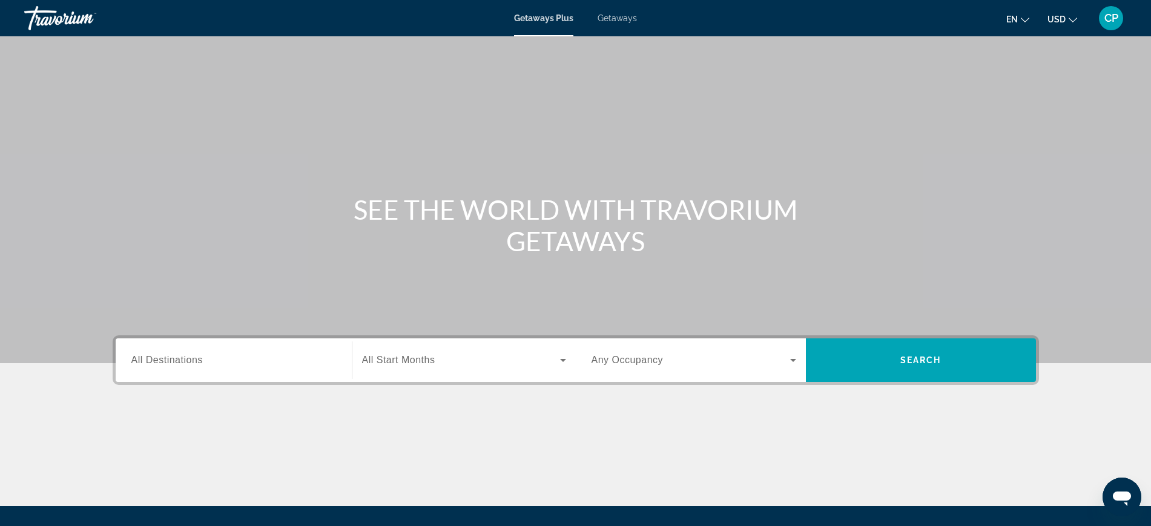
click at [800, 73] on div "Main content" at bounding box center [575, 181] width 1151 height 363
click at [621, 19] on span "Getaways" at bounding box center [617, 18] width 39 height 10
click at [792, 359] on icon "Search widget" at bounding box center [793, 360] width 15 height 15
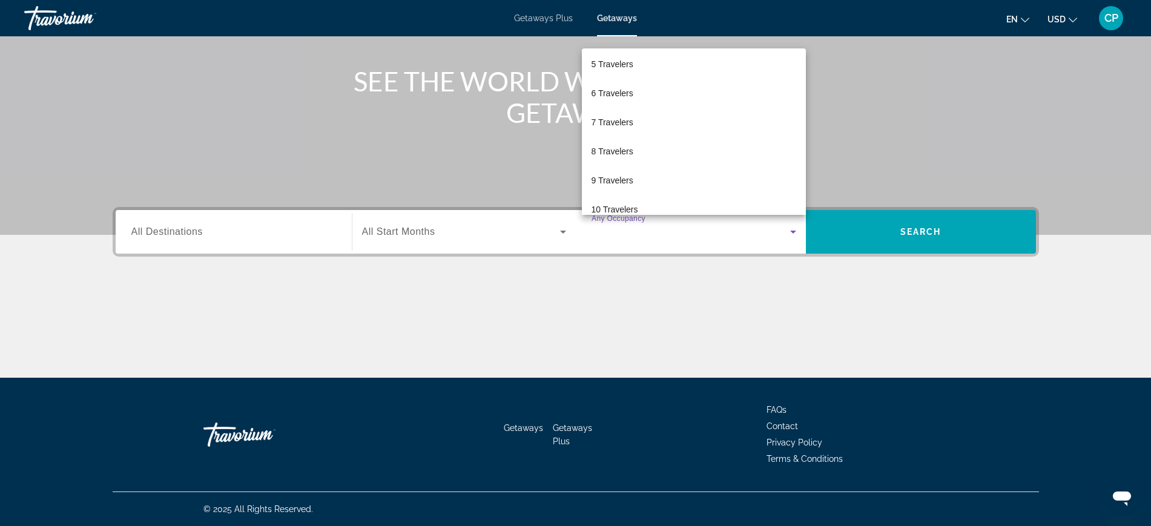
scroll to position [134, 0]
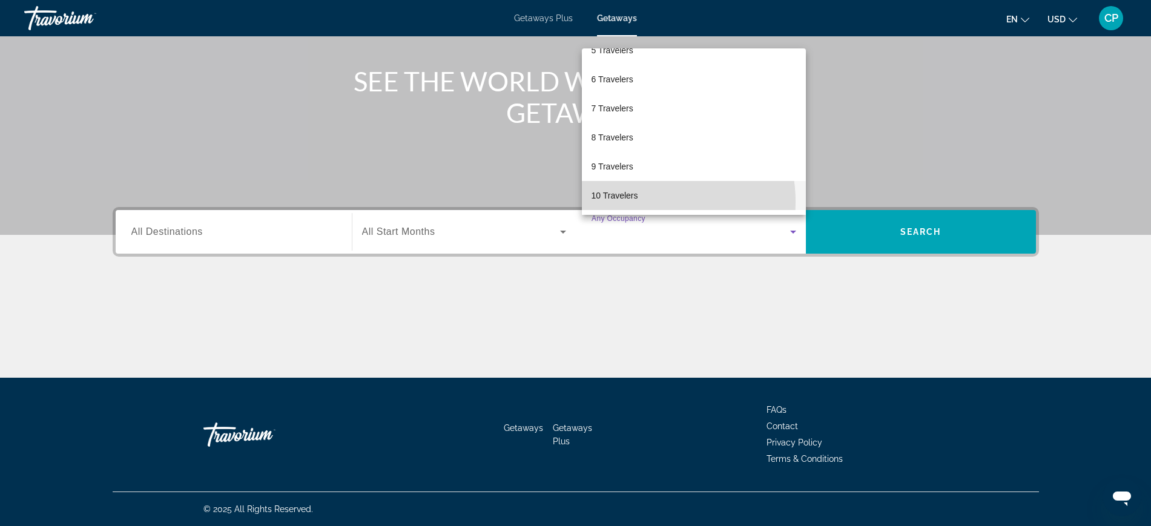
click at [643, 202] on mat-option "10 Travelers" at bounding box center [694, 195] width 224 height 29
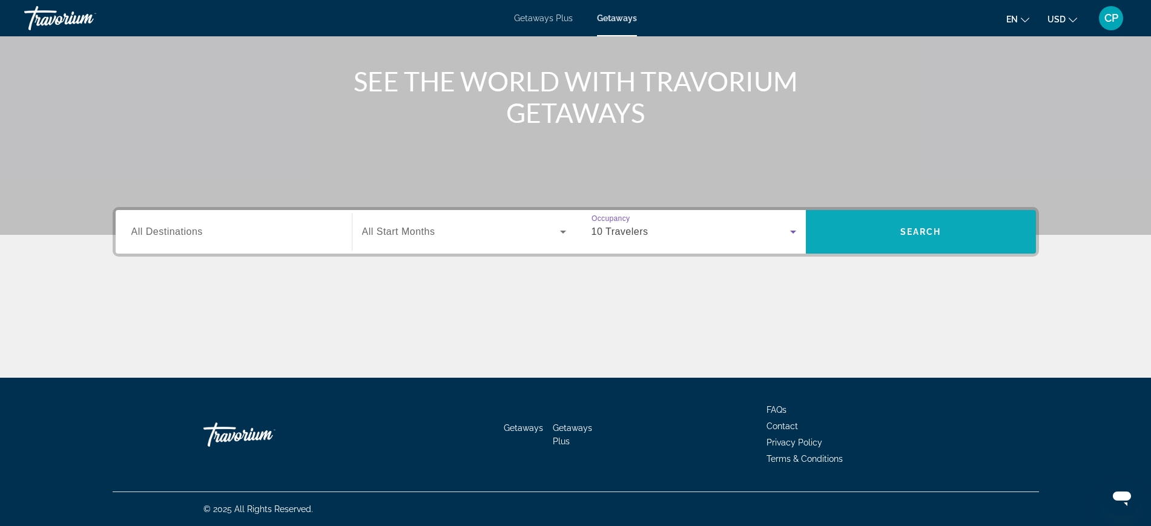
click at [918, 230] on span "Search" at bounding box center [921, 232] width 41 height 10
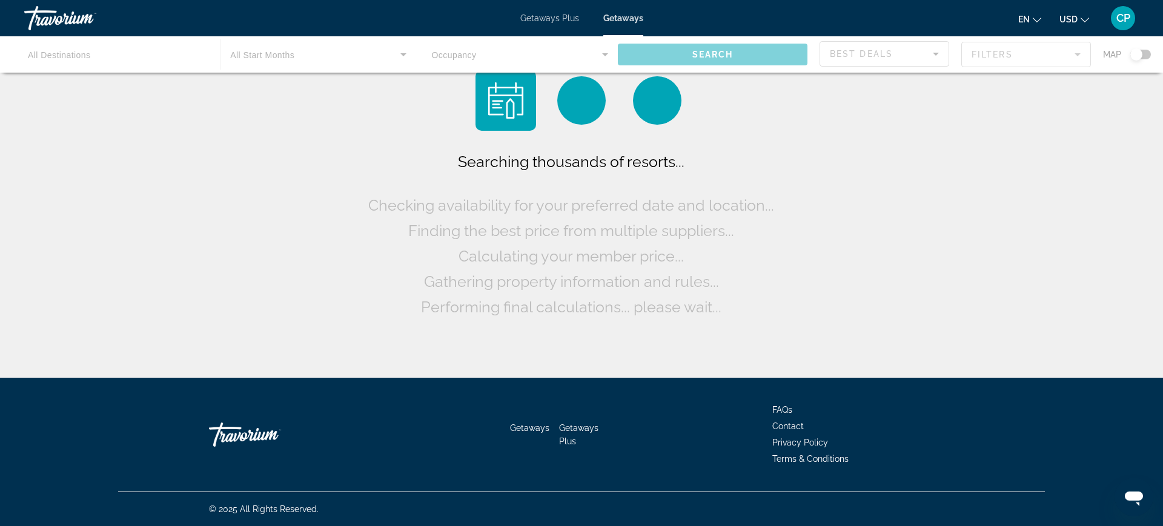
click at [918, 230] on div "Searching thousands of resorts... Checking availability for your preferred date…" at bounding box center [581, 192] width 1163 height 384
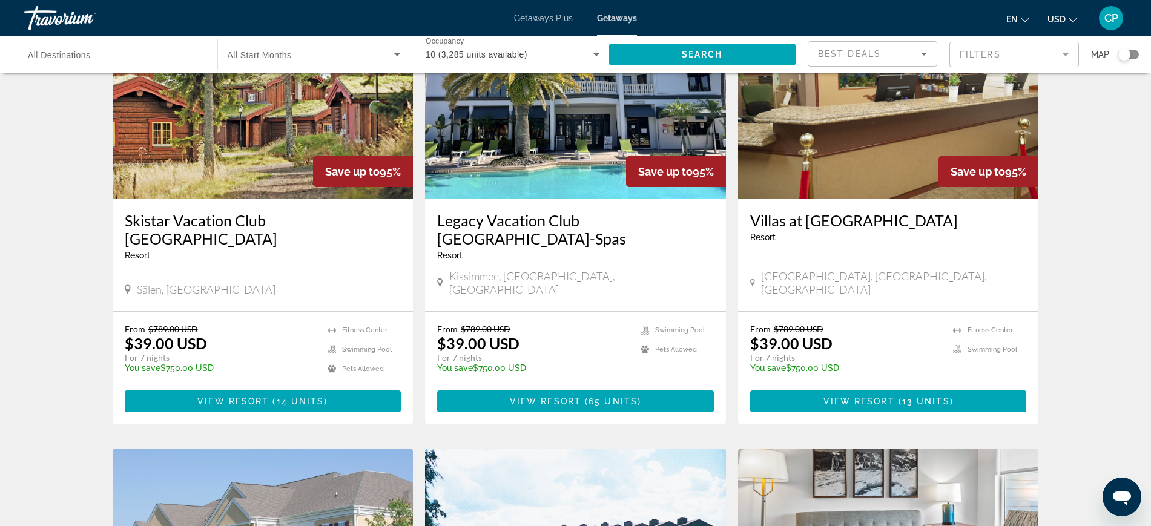
scroll to position [965, 0]
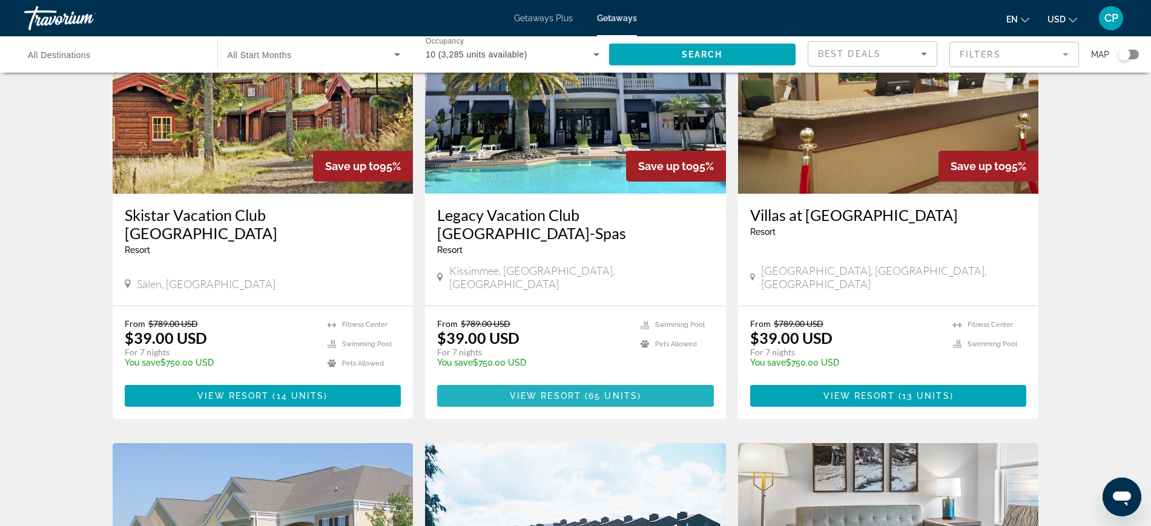
click at [566, 391] on span "View Resort" at bounding box center [545, 396] width 71 height 10
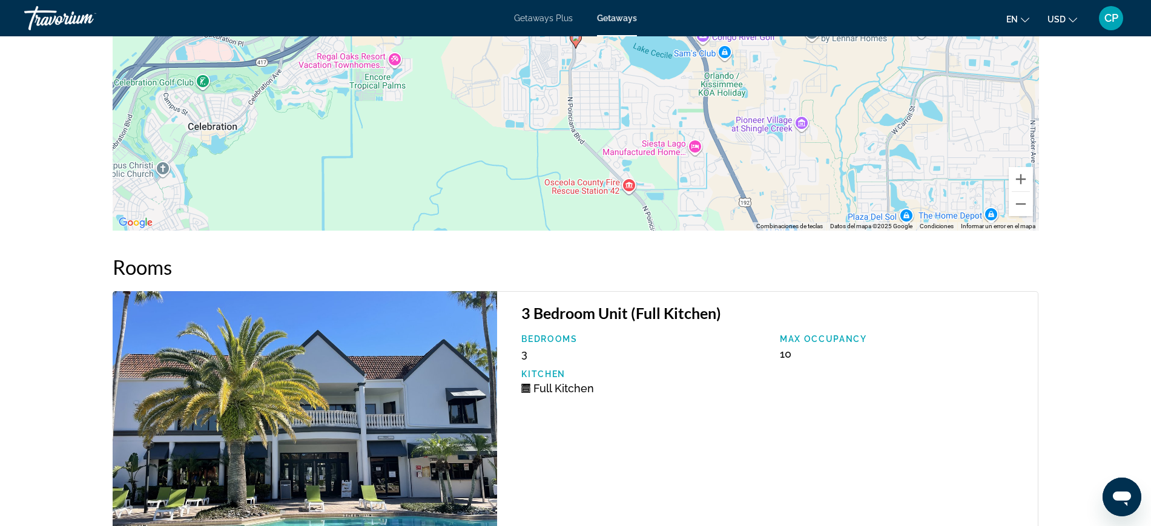
scroll to position [2306, 0]
